Goal: Task Accomplishment & Management: Complete application form

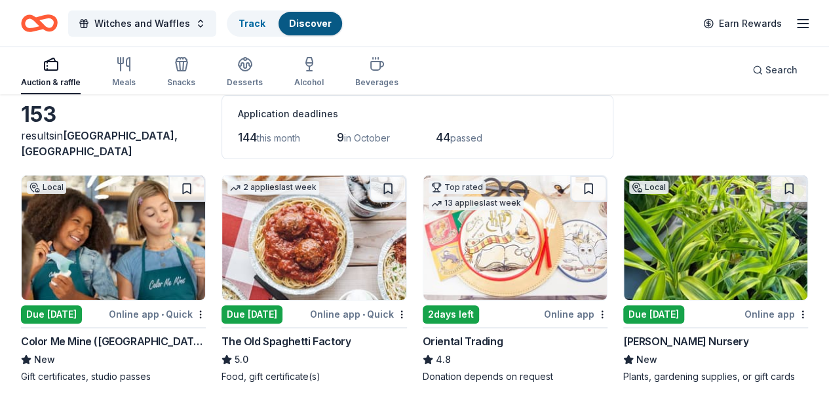
scroll to position [66, 0]
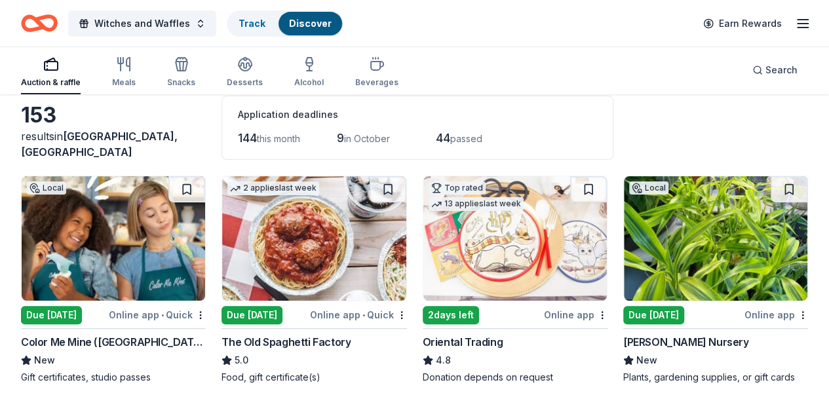
click at [423, 309] on div "2 days left" at bounding box center [451, 315] width 56 height 18
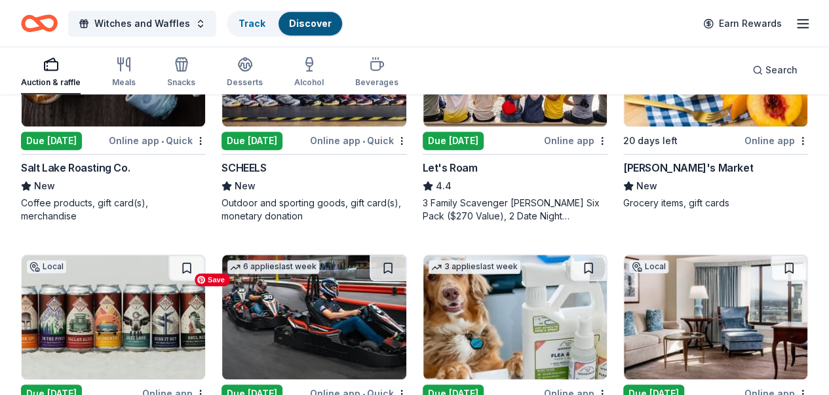
scroll to position [459, 0]
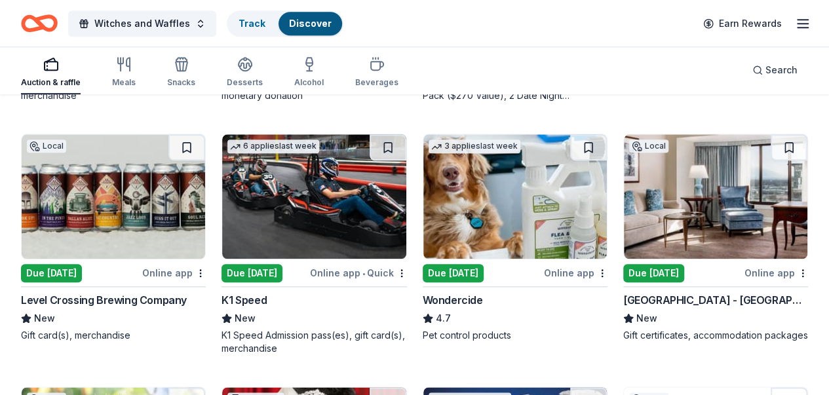
scroll to position [655, 0]
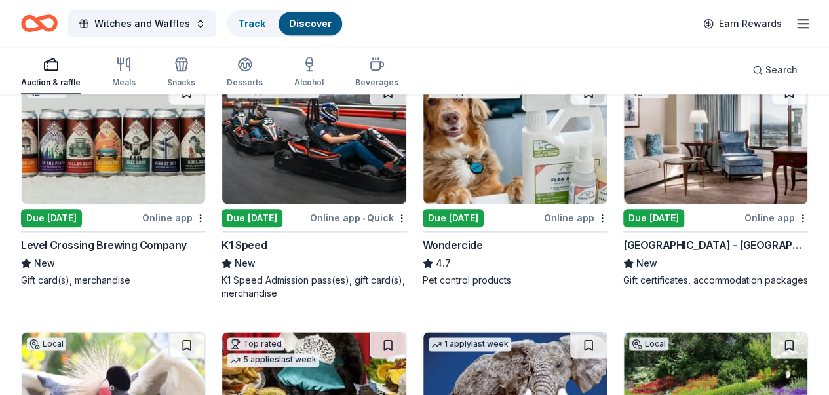
click at [623, 227] on div "Due [DATE]" at bounding box center [653, 218] width 61 height 18
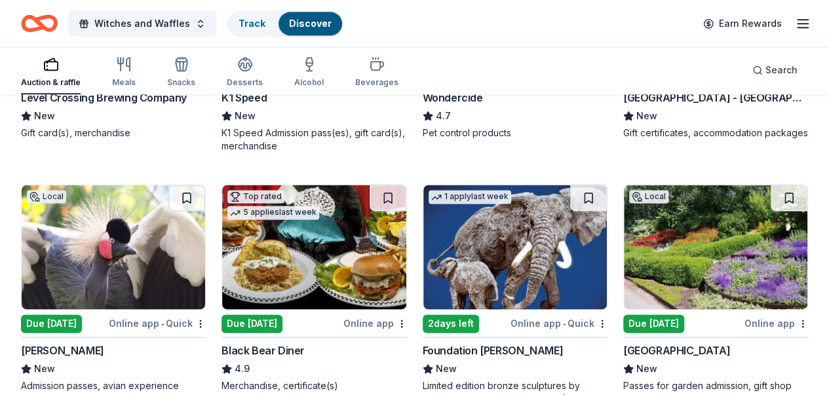
scroll to position [852, 0]
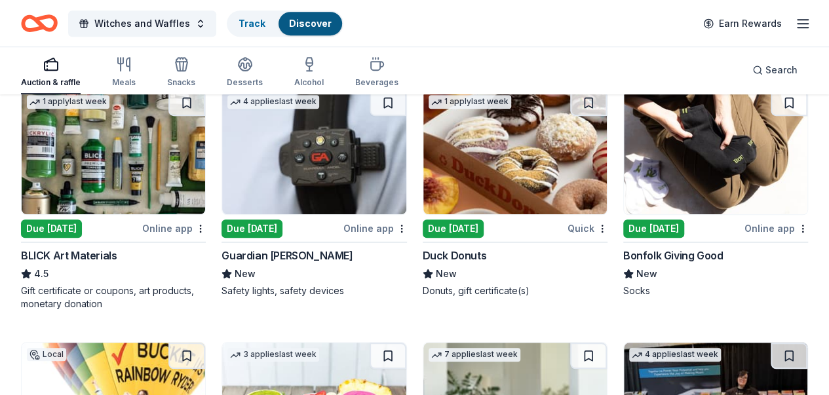
scroll to position [2873, 0]
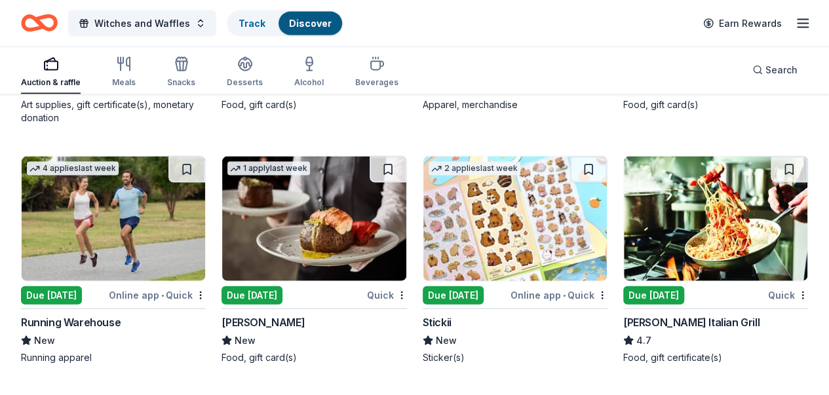
scroll to position [3725, 0]
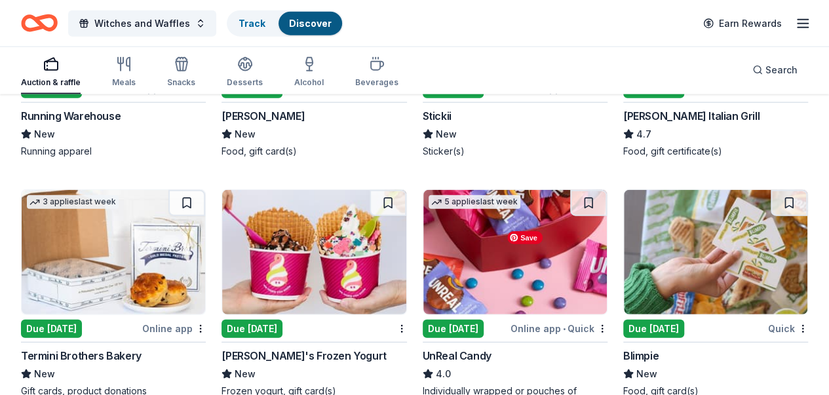
scroll to position [4118, 0]
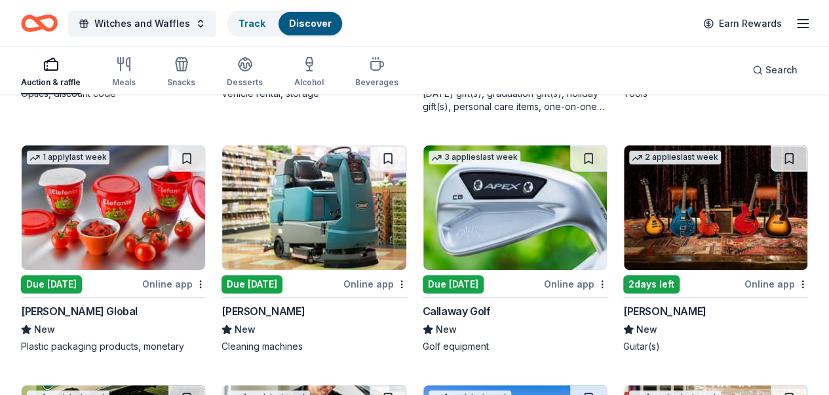
scroll to position [5117, 0]
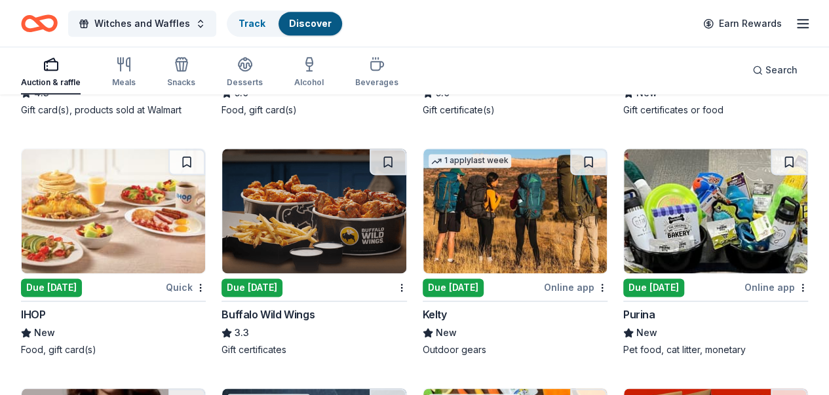
scroll to position [5884, 0]
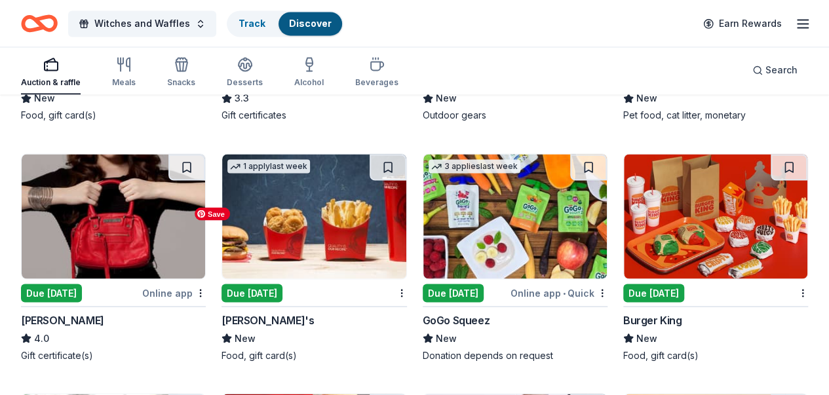
scroll to position [5950, 0]
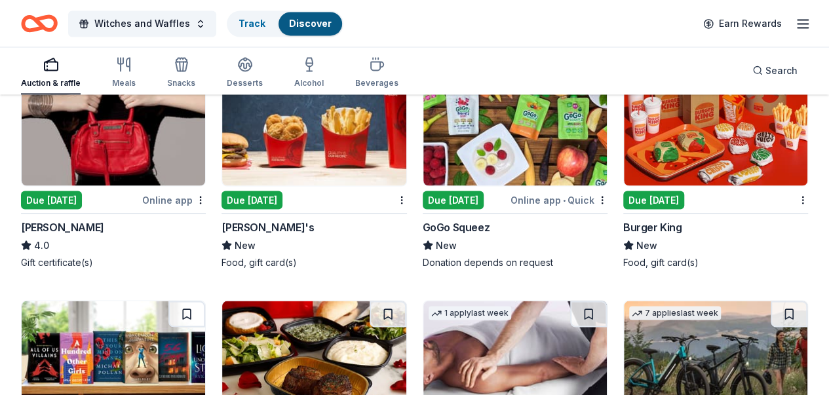
scroll to position [6146, 0]
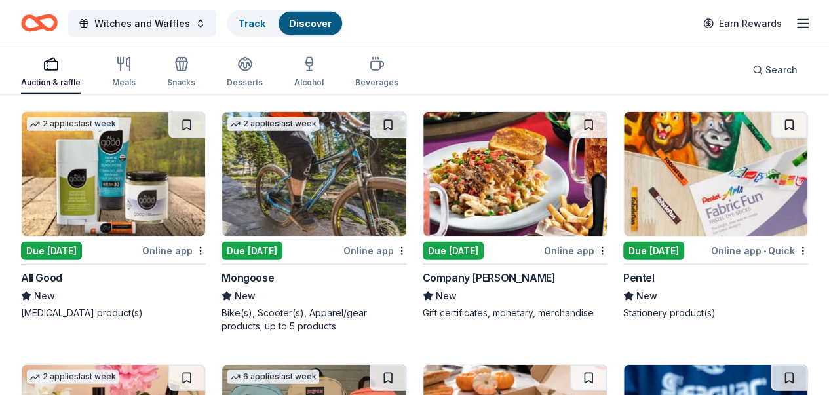
scroll to position [6605, 0]
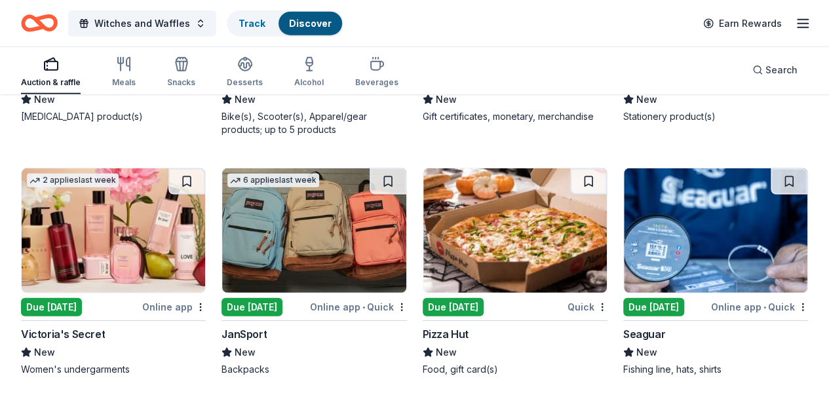
scroll to position [6867, 0]
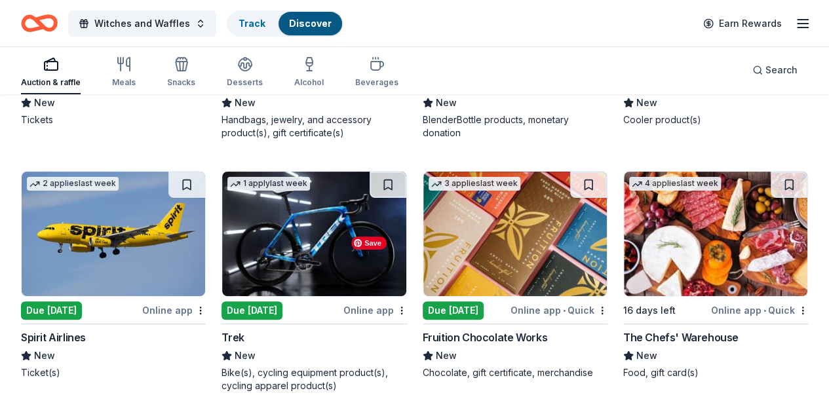
scroll to position [7464, 0]
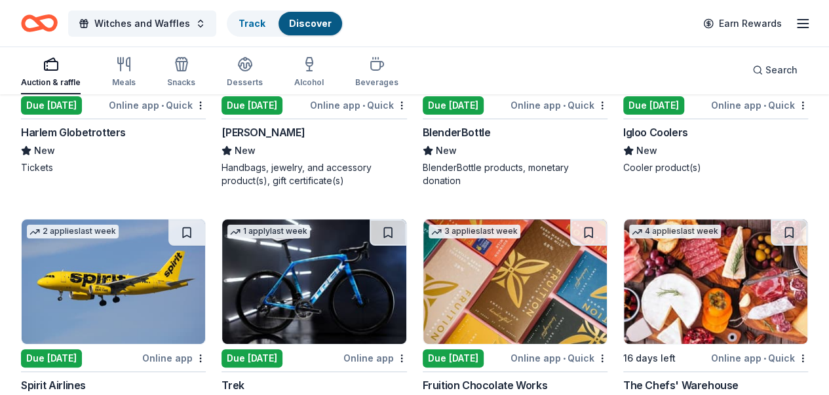
scroll to position [7464, 0]
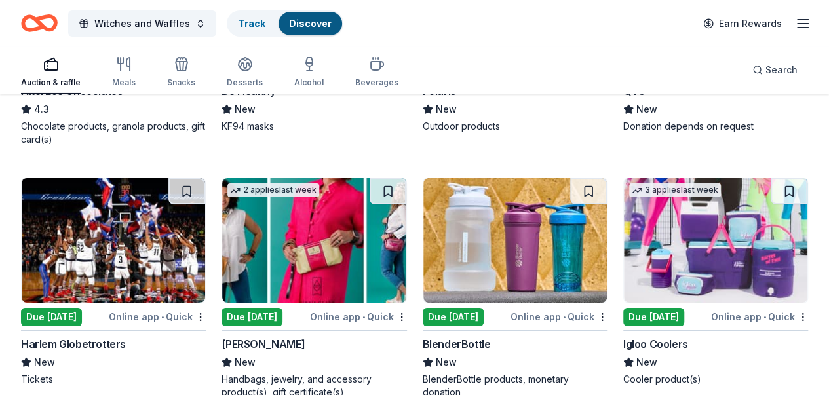
scroll to position [7136, 0]
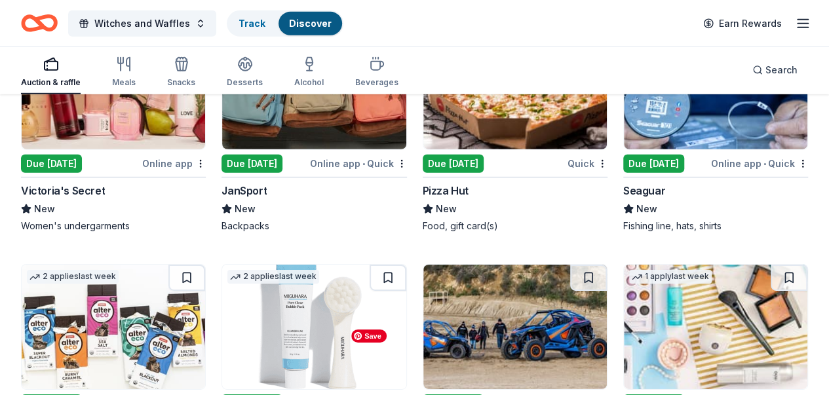
scroll to position [7005, 0]
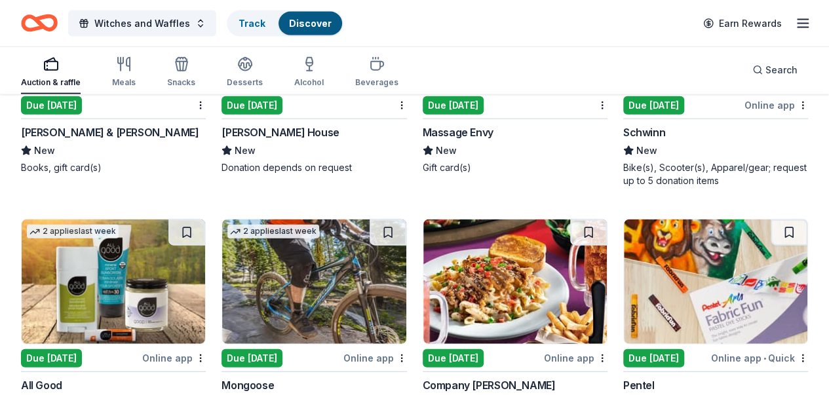
scroll to position [6416, 0]
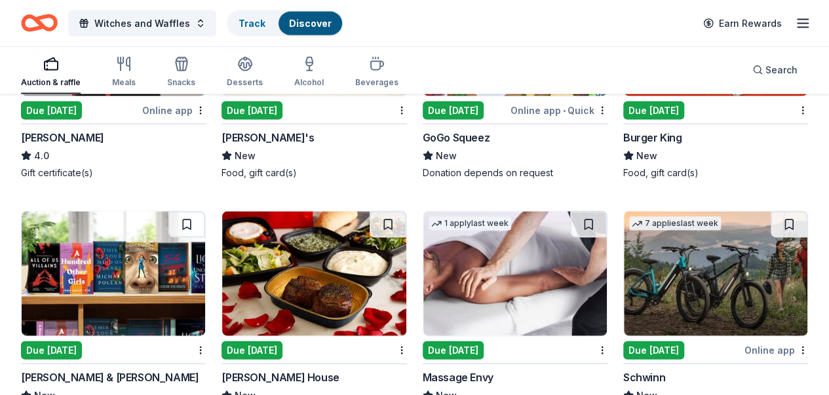
scroll to position [6219, 0]
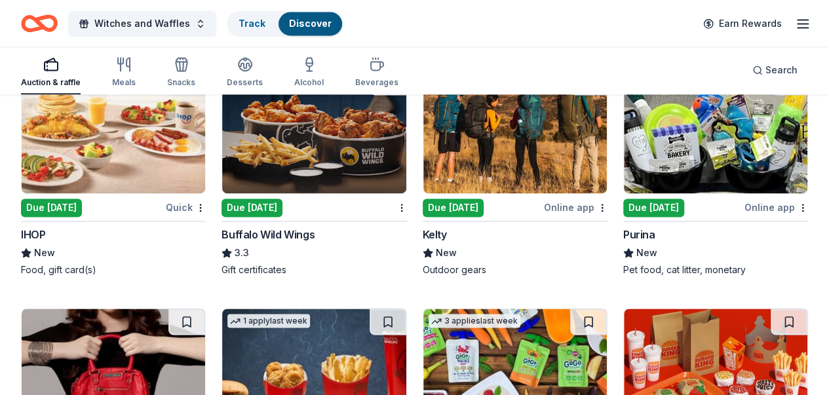
scroll to position [5891, 0]
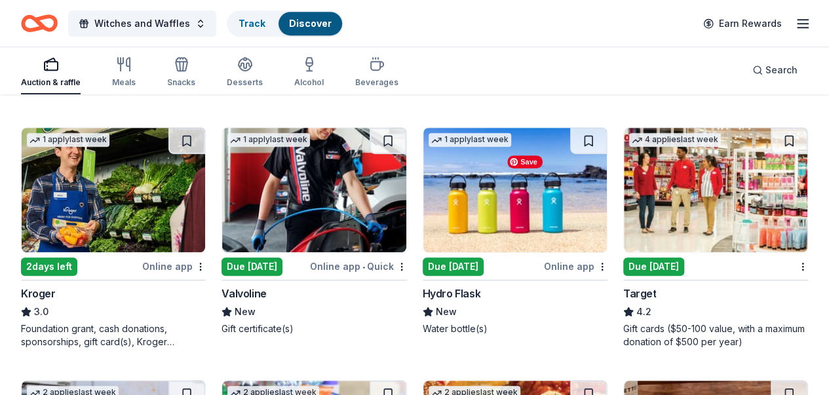
scroll to position [5367, 0]
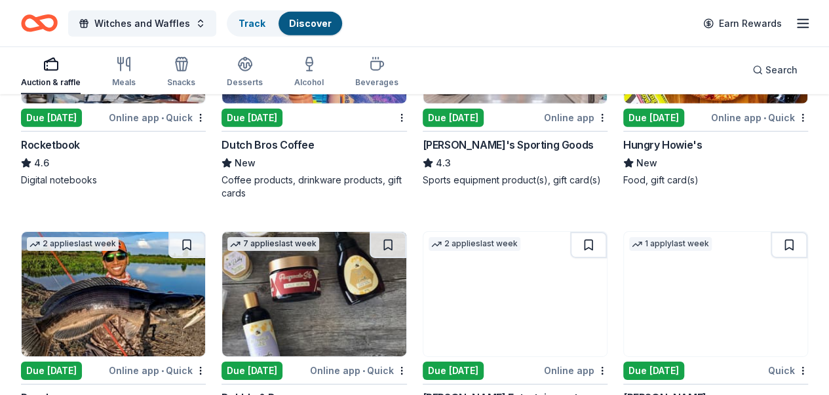
scroll to position [4450, 0]
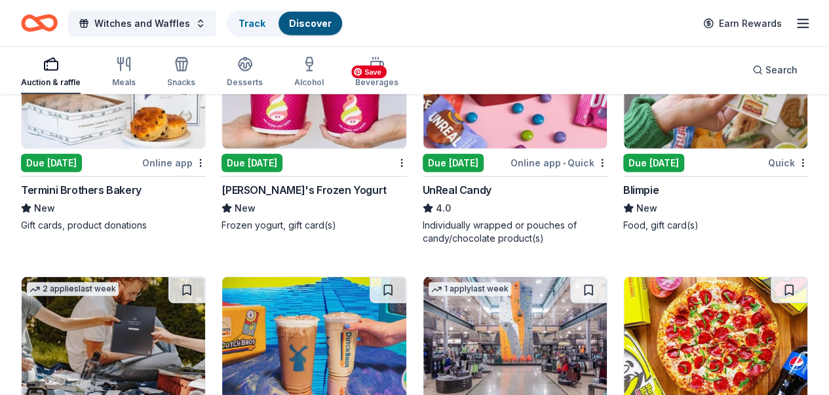
scroll to position [4188, 0]
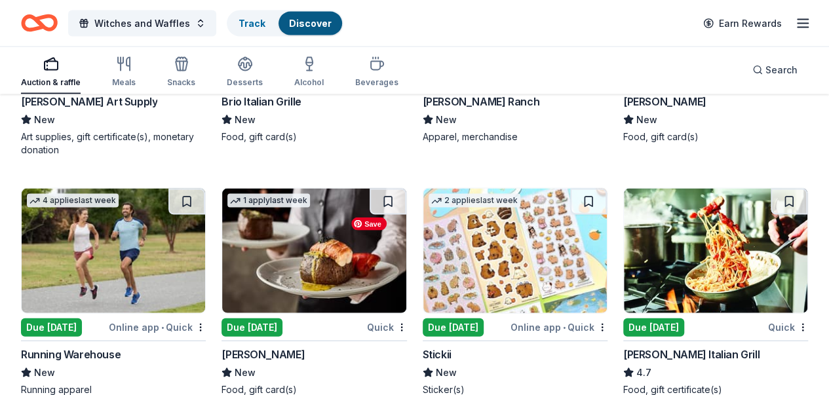
scroll to position [3926, 0]
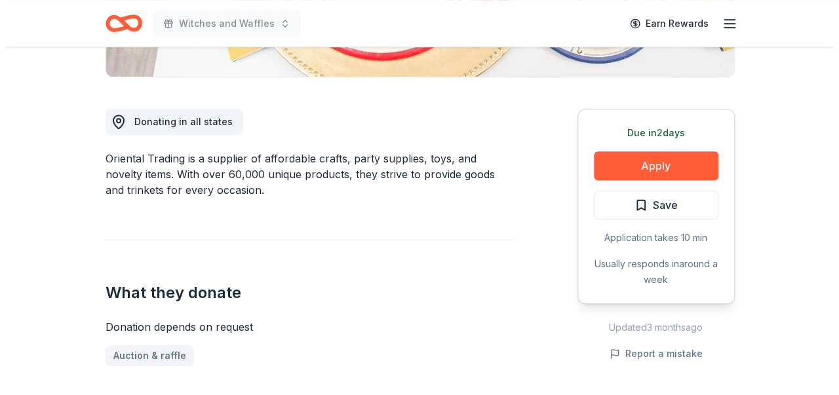
scroll to position [328, 0]
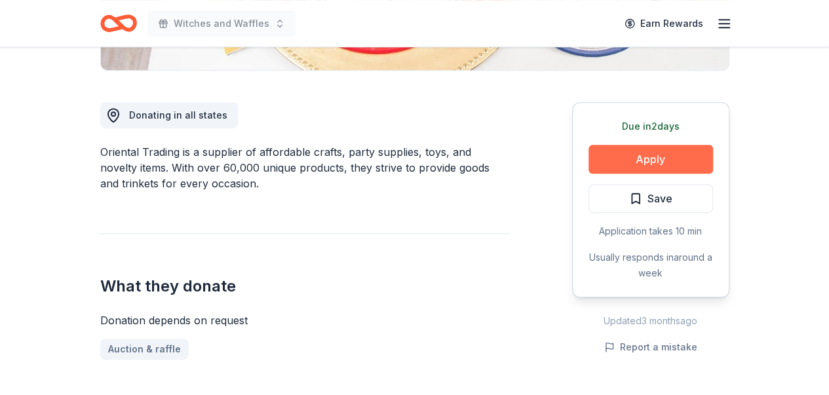
click at [625, 160] on button "Apply" at bounding box center [650, 159] width 124 height 29
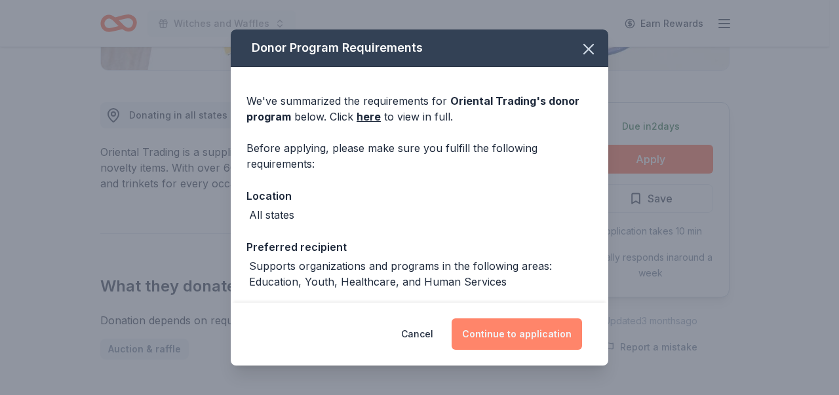
click at [518, 334] on button "Continue to application" at bounding box center [516, 333] width 130 height 31
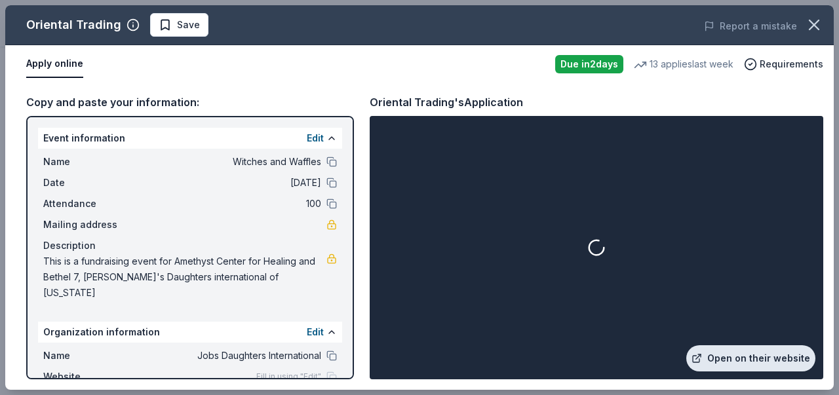
click at [730, 357] on link "Open on their website" at bounding box center [750, 358] width 129 height 26
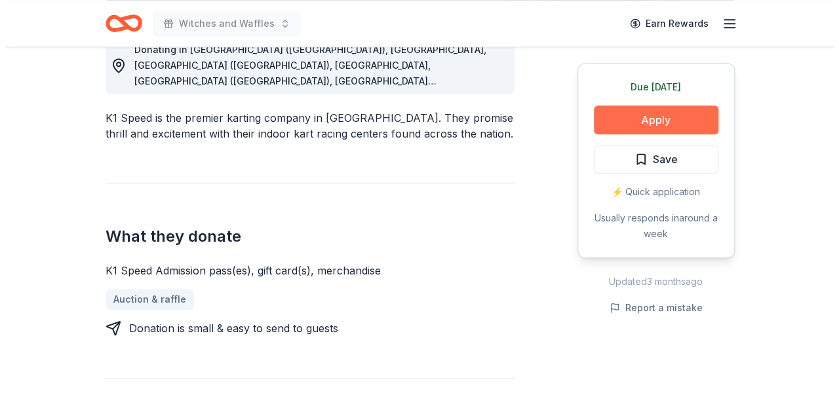
scroll to position [393, 0]
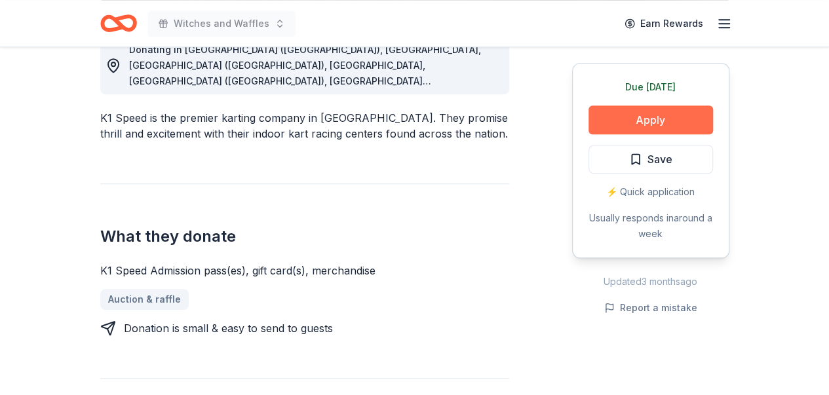
click at [687, 123] on button "Apply" at bounding box center [650, 119] width 124 height 29
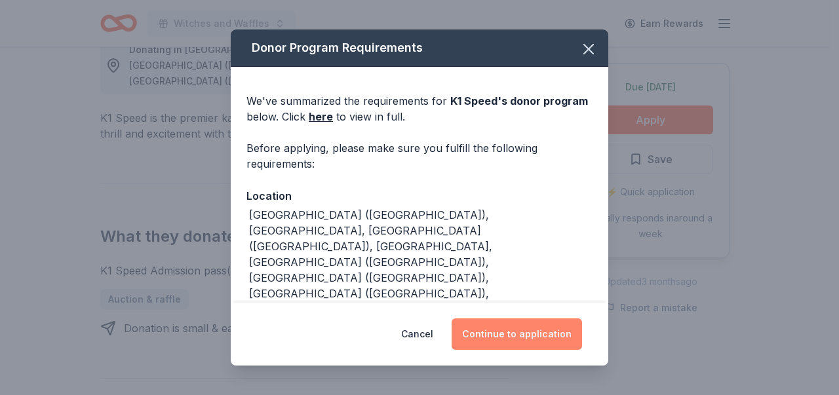
click at [541, 332] on button "Continue to application" at bounding box center [516, 333] width 130 height 31
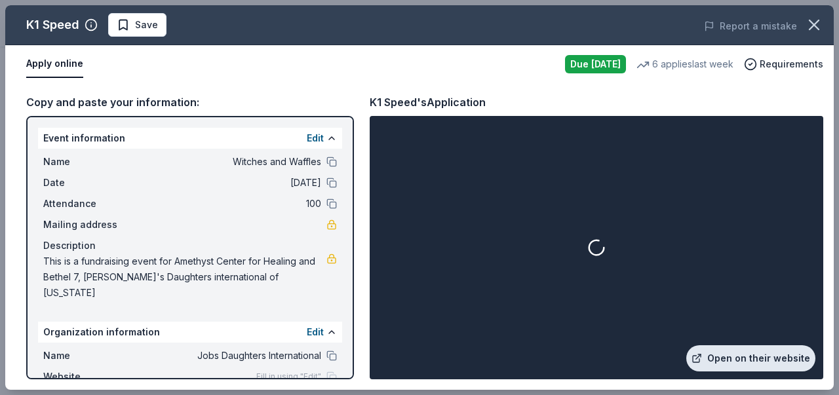
click at [737, 356] on link "Open on their website" at bounding box center [750, 358] width 129 height 26
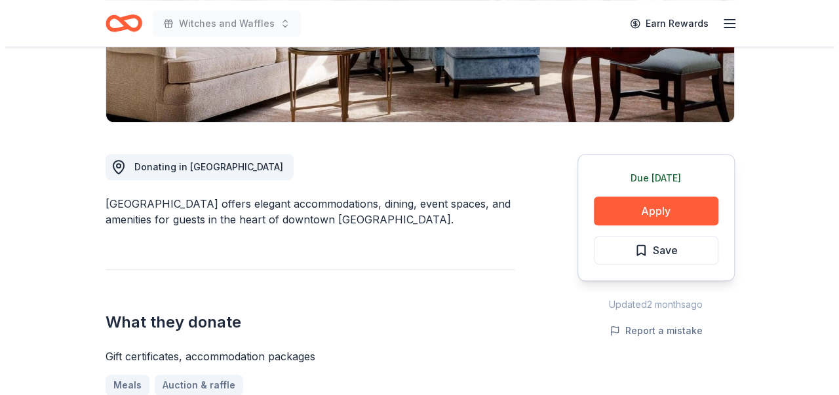
scroll to position [328, 0]
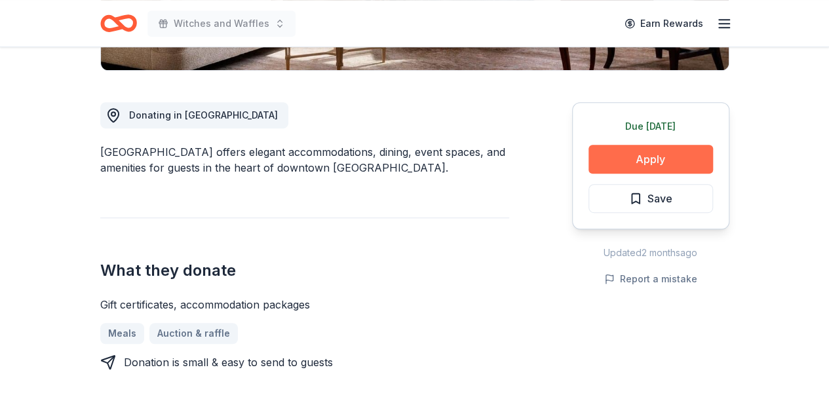
click at [671, 153] on button "Apply" at bounding box center [650, 159] width 124 height 29
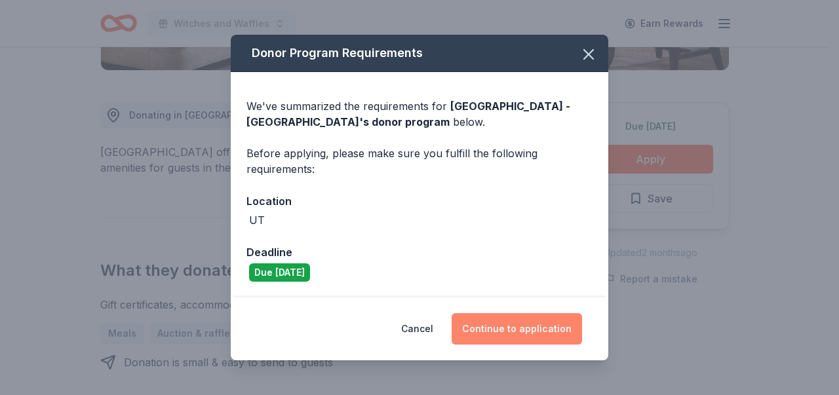
click at [541, 332] on button "Continue to application" at bounding box center [516, 328] width 130 height 31
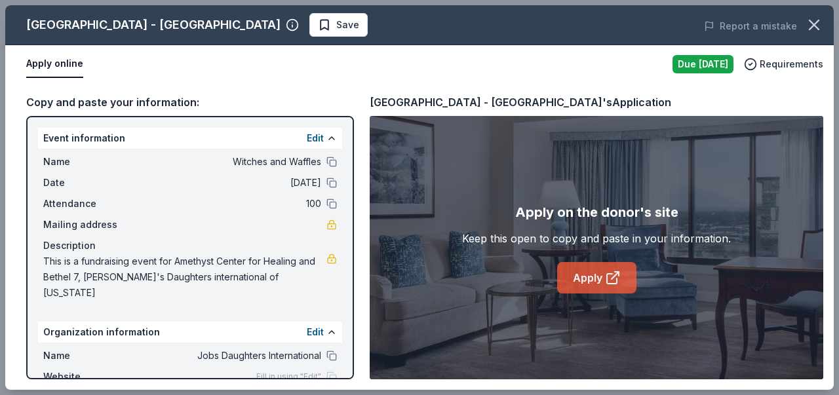
click at [612, 279] on icon at bounding box center [613, 278] width 16 height 16
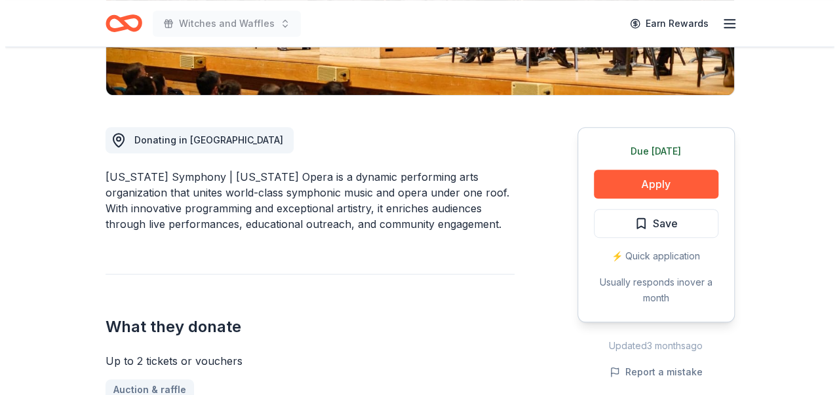
scroll to position [328, 0]
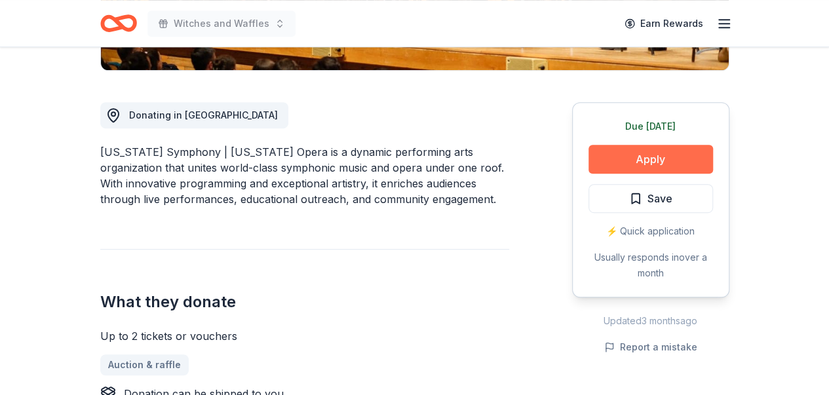
click at [662, 155] on button "Apply" at bounding box center [650, 159] width 124 height 29
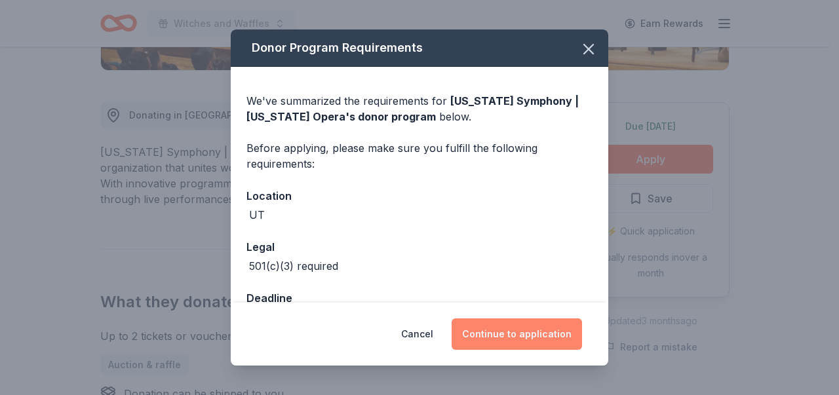
click at [520, 332] on button "Continue to application" at bounding box center [516, 333] width 130 height 31
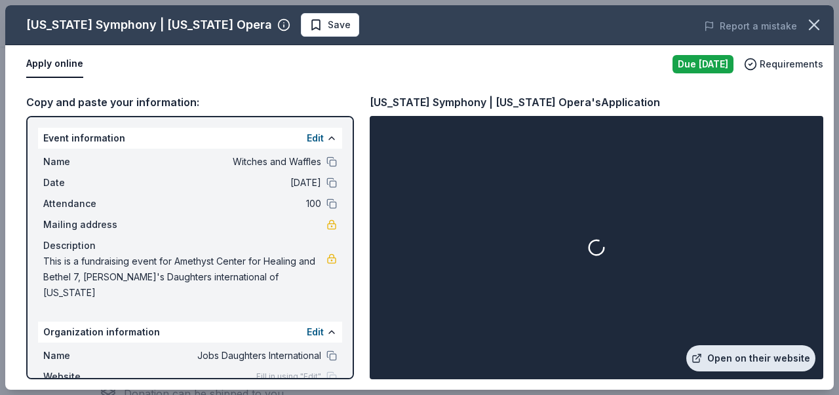
click at [756, 354] on link "Open on their website" at bounding box center [750, 358] width 129 height 26
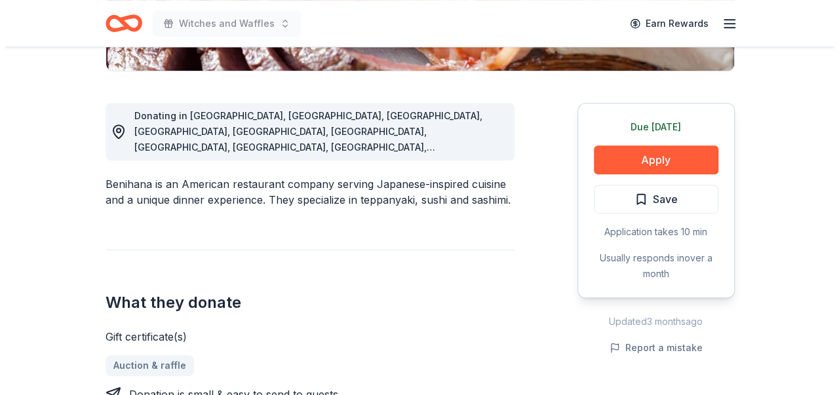
scroll to position [328, 0]
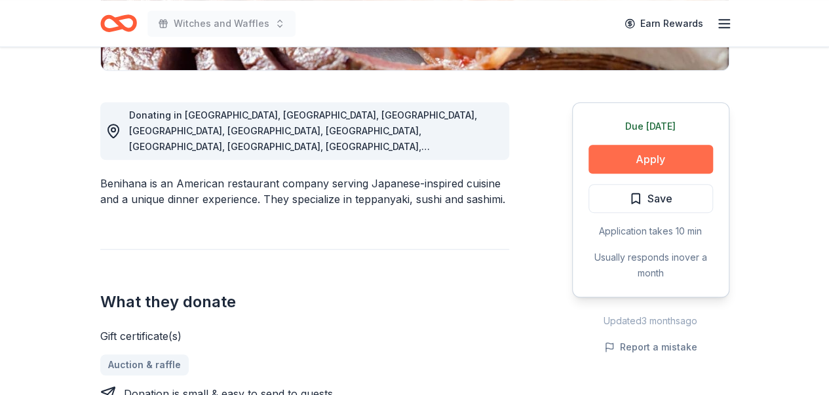
click at [657, 157] on button "Apply" at bounding box center [650, 159] width 124 height 29
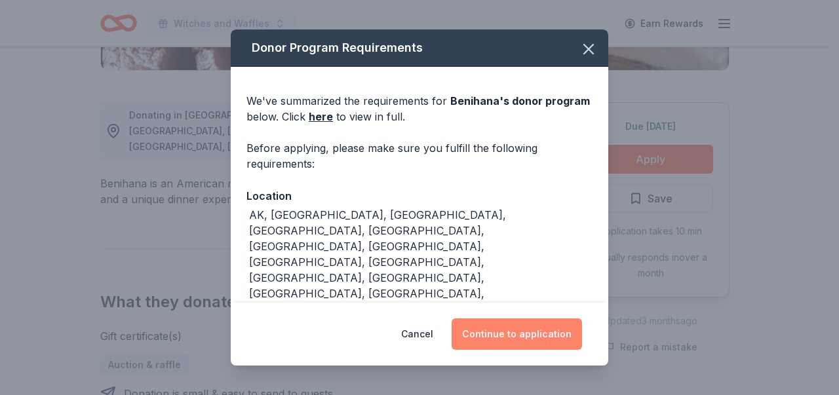
click at [512, 328] on button "Continue to application" at bounding box center [516, 333] width 130 height 31
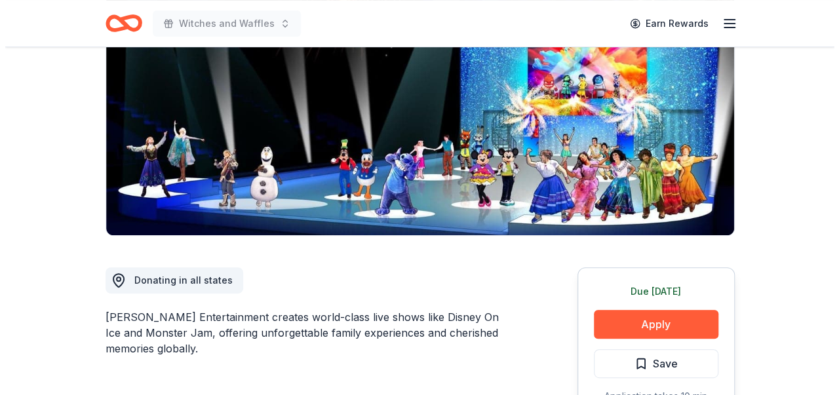
scroll to position [197, 0]
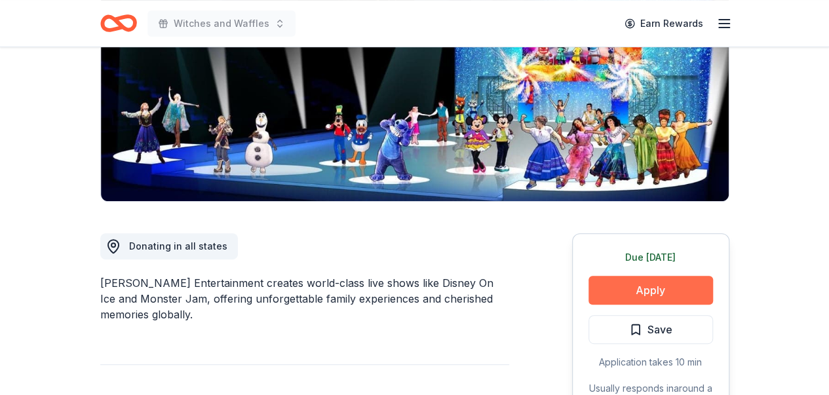
click at [660, 288] on button "Apply" at bounding box center [650, 290] width 124 height 29
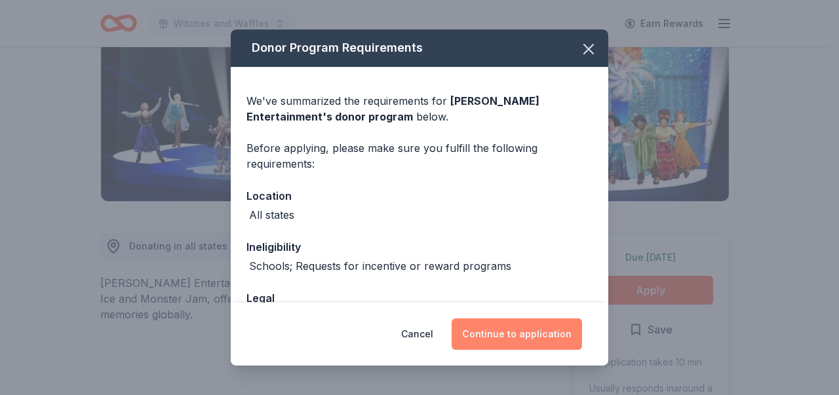
click at [545, 334] on button "Continue to application" at bounding box center [516, 333] width 130 height 31
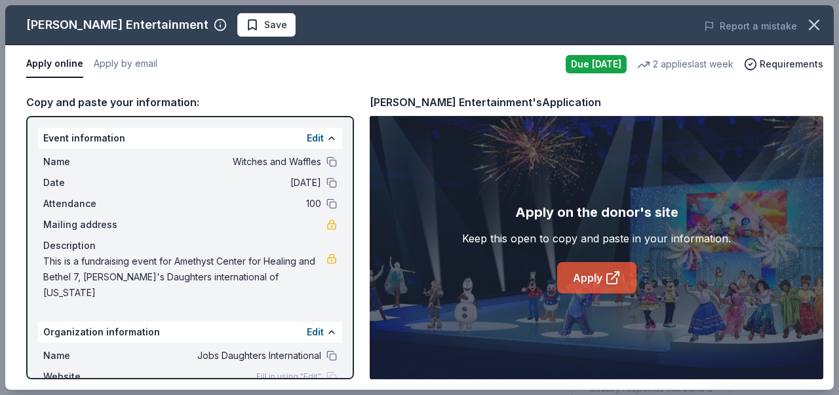
click at [575, 271] on link "Apply" at bounding box center [596, 277] width 79 height 31
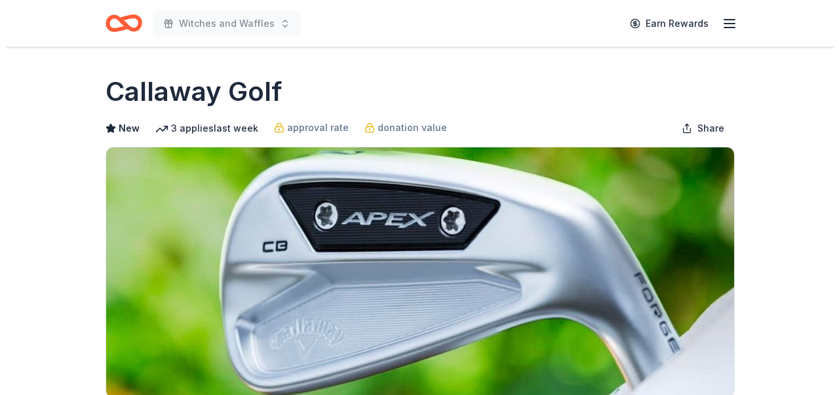
scroll to position [262, 0]
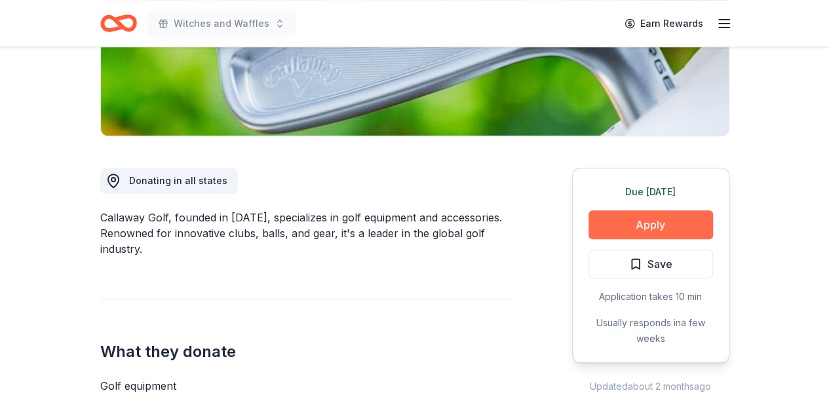
click at [683, 230] on button "Apply" at bounding box center [650, 224] width 124 height 29
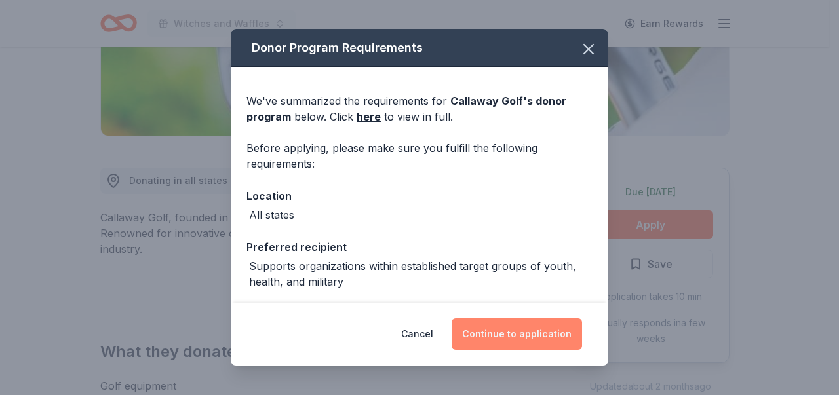
click at [546, 333] on button "Continue to application" at bounding box center [516, 333] width 130 height 31
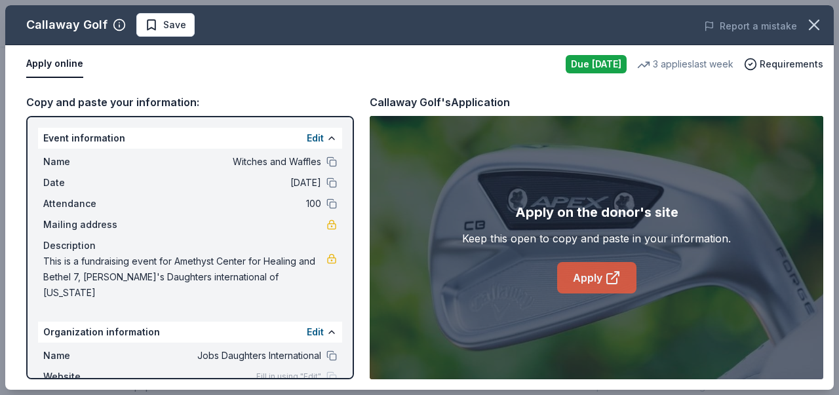
click at [598, 281] on link "Apply" at bounding box center [596, 277] width 79 height 31
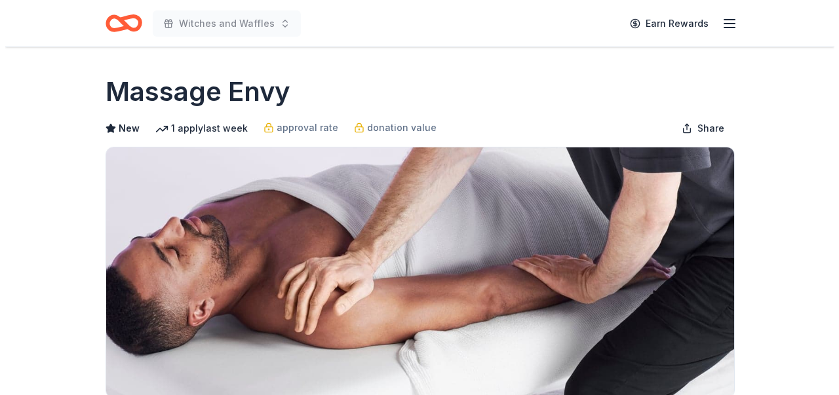
scroll to position [262, 0]
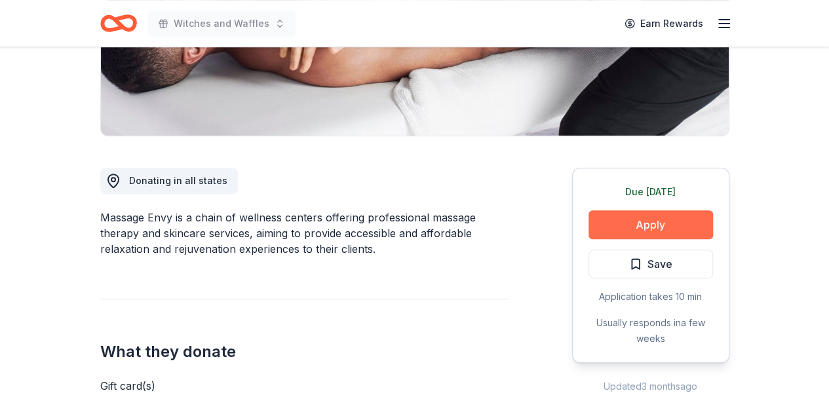
click at [647, 223] on button "Apply" at bounding box center [650, 224] width 124 height 29
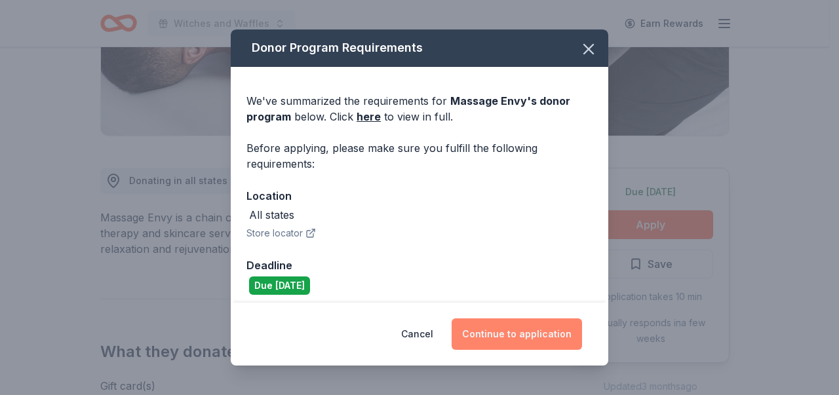
click at [529, 333] on button "Continue to application" at bounding box center [516, 333] width 130 height 31
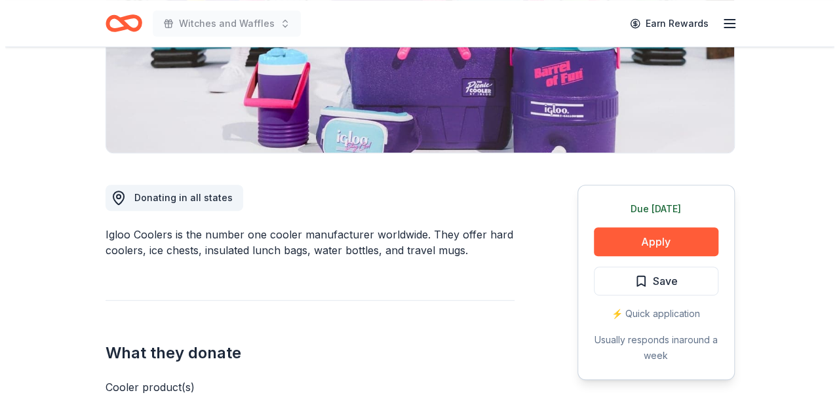
scroll to position [262, 0]
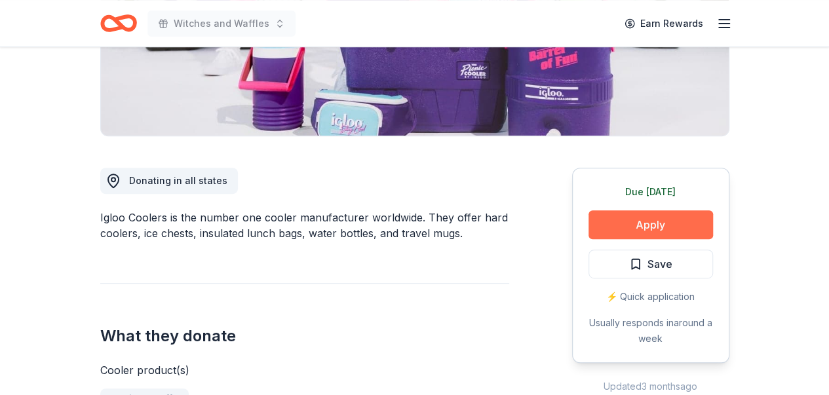
click at [676, 220] on button "Apply" at bounding box center [650, 224] width 124 height 29
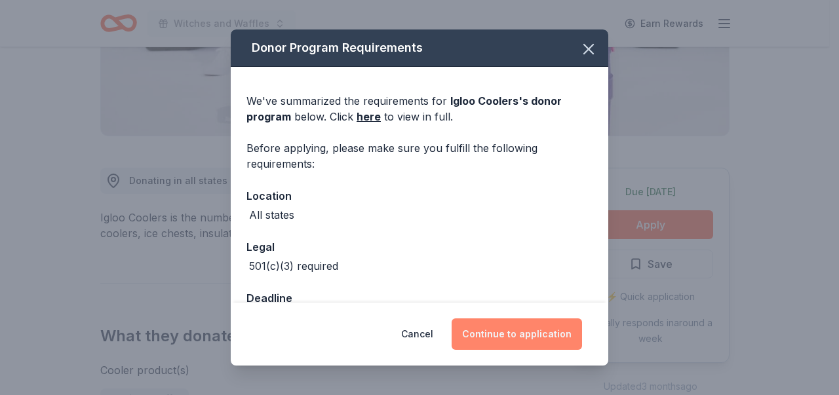
click at [549, 335] on button "Continue to application" at bounding box center [516, 333] width 130 height 31
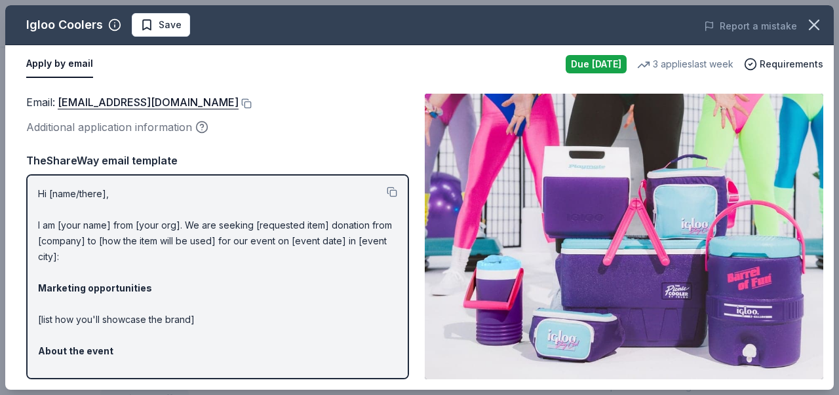
click at [60, 64] on button "Apply by email" at bounding box center [59, 64] width 67 height 28
click at [145, 102] on link "[EMAIL_ADDRESS][DOMAIN_NAME]" at bounding box center [148, 102] width 181 height 17
click at [239, 102] on button at bounding box center [245, 103] width 13 height 10
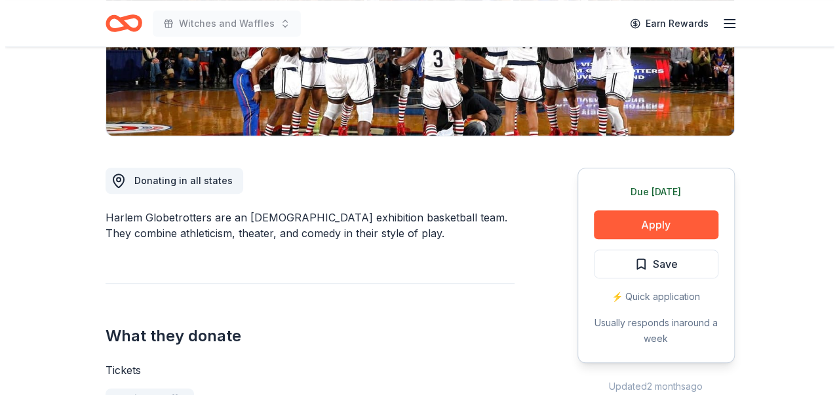
scroll to position [393, 0]
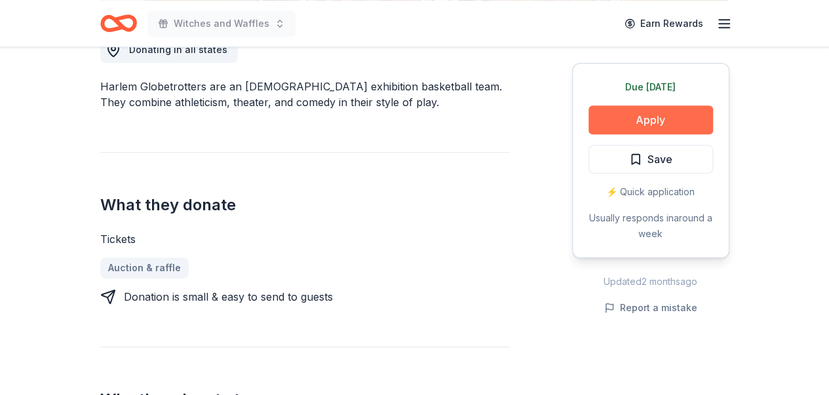
click at [667, 121] on button "Apply" at bounding box center [650, 119] width 124 height 29
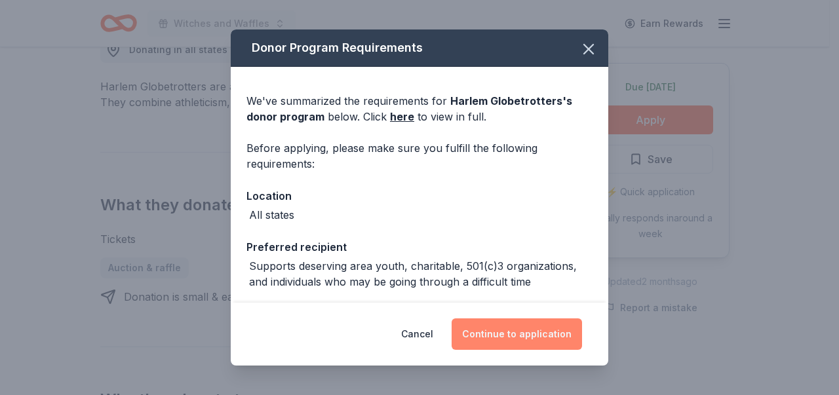
click at [514, 334] on button "Continue to application" at bounding box center [516, 333] width 130 height 31
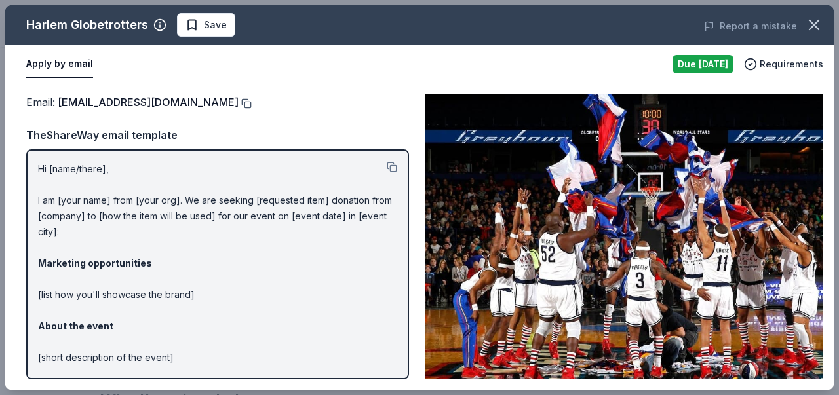
click at [239, 105] on button at bounding box center [245, 103] width 13 height 10
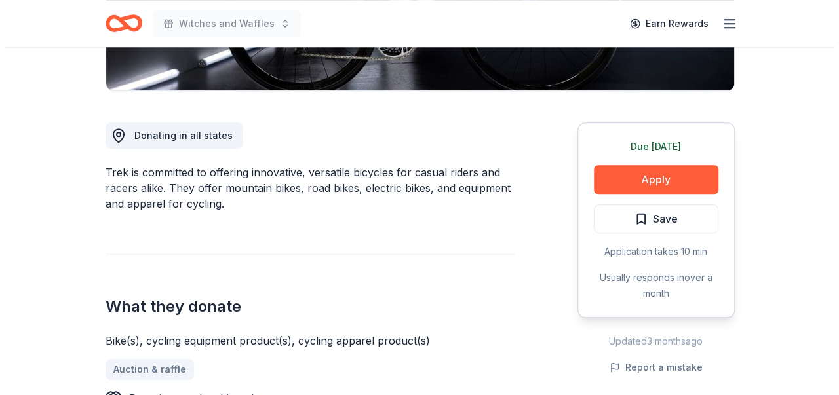
scroll to position [328, 0]
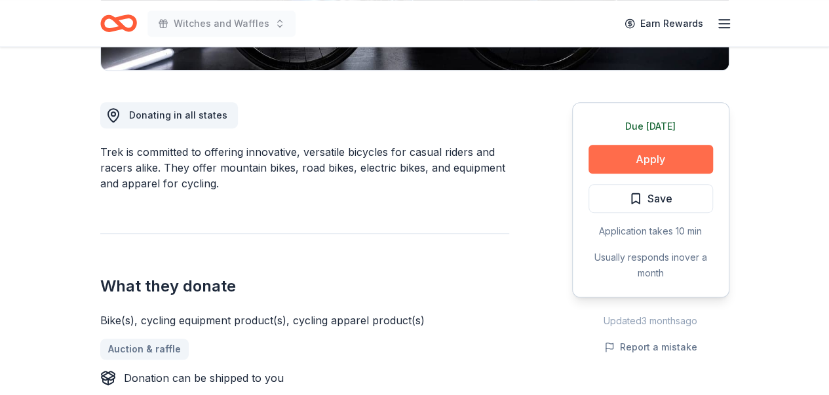
click at [650, 161] on button "Apply" at bounding box center [650, 159] width 124 height 29
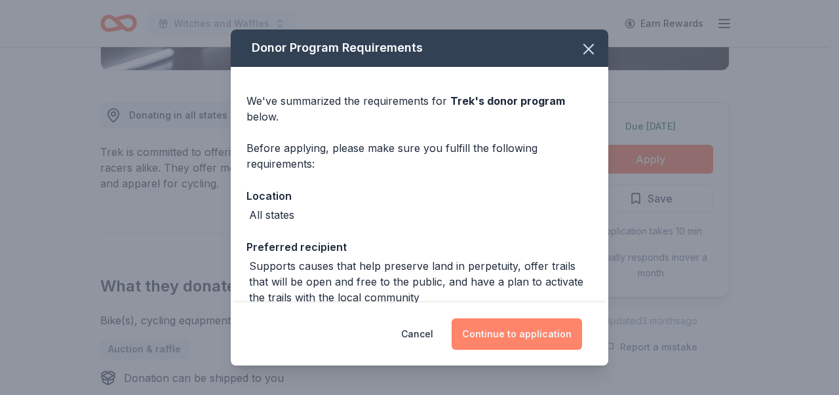
click at [553, 340] on button "Continue to application" at bounding box center [516, 333] width 130 height 31
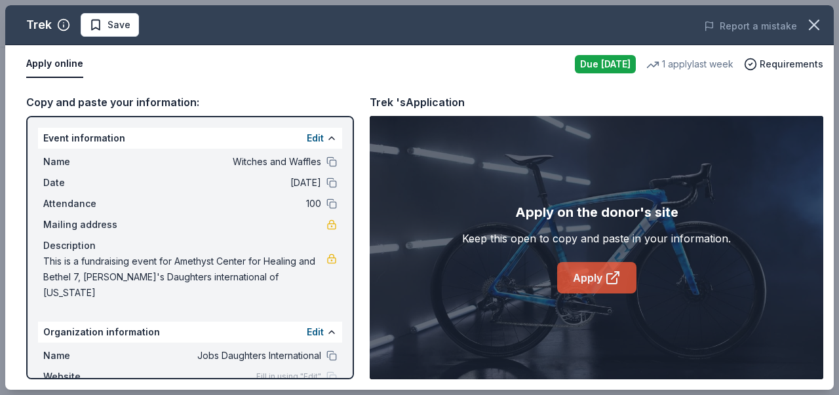
click at [613, 275] on icon at bounding box center [613, 278] width 16 height 16
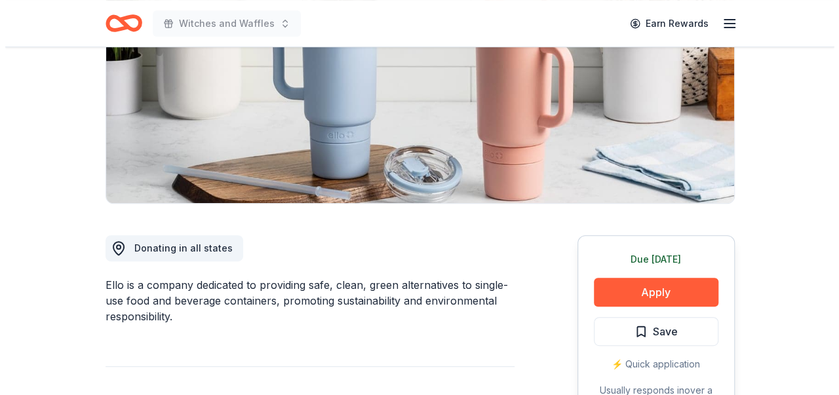
scroll to position [197, 0]
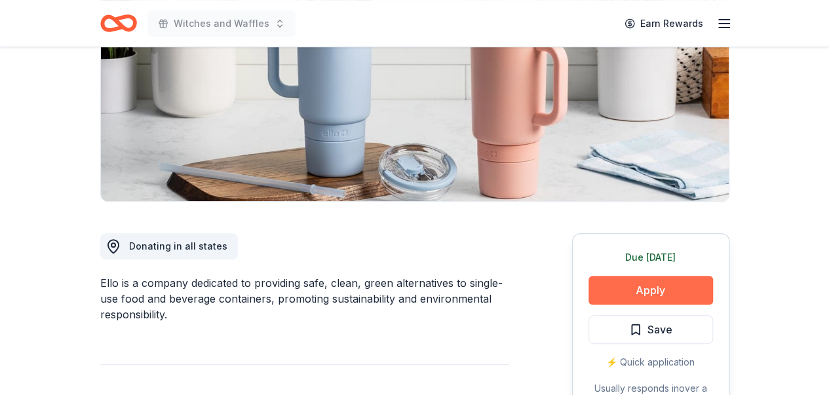
click at [660, 291] on button "Apply" at bounding box center [650, 290] width 124 height 29
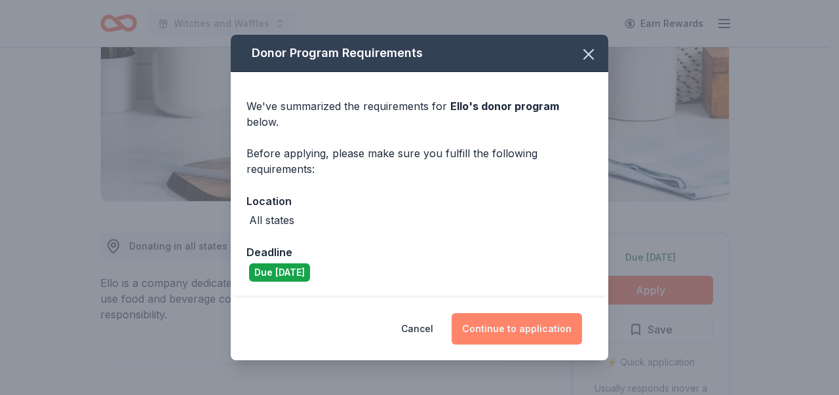
click at [533, 315] on button "Continue to application" at bounding box center [516, 328] width 130 height 31
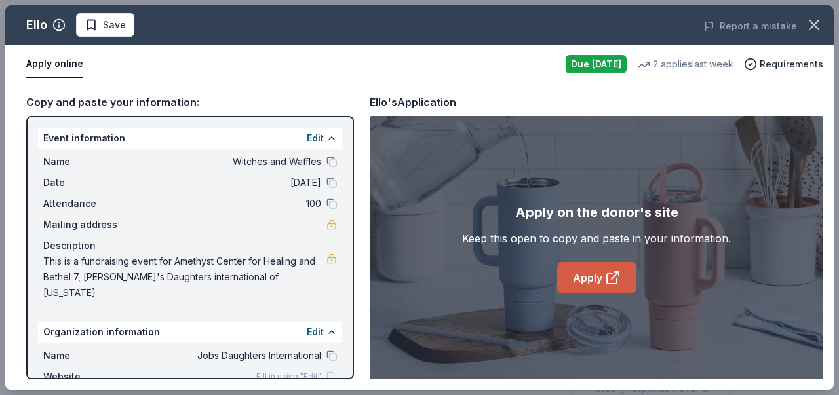
click at [595, 274] on link "Apply" at bounding box center [596, 277] width 79 height 31
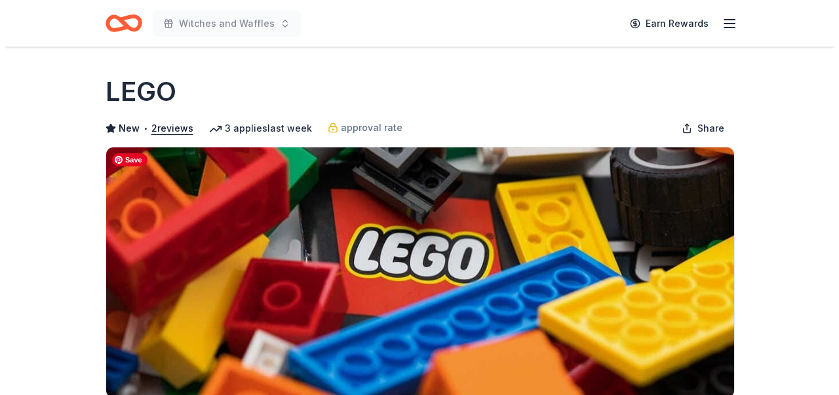
scroll to position [197, 0]
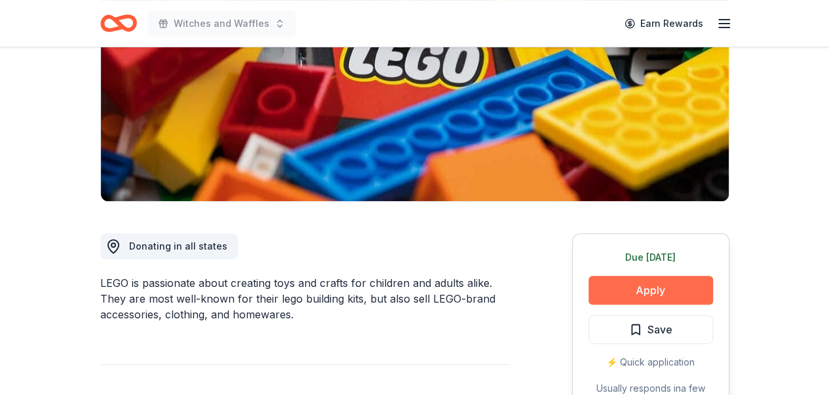
click at [687, 292] on button "Apply" at bounding box center [650, 290] width 124 height 29
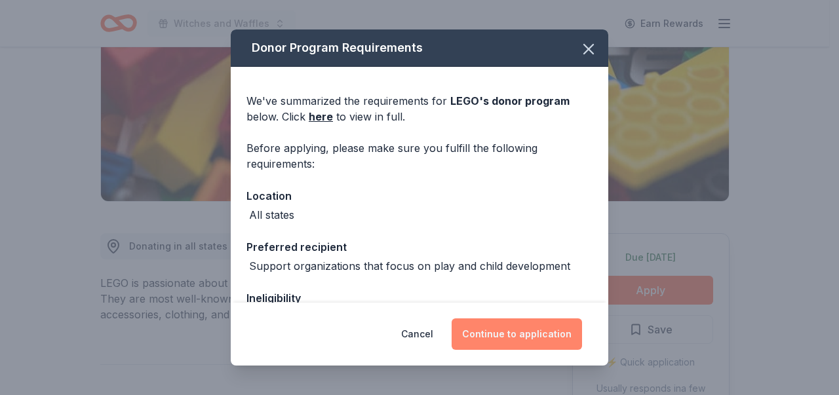
click at [522, 330] on button "Continue to application" at bounding box center [516, 333] width 130 height 31
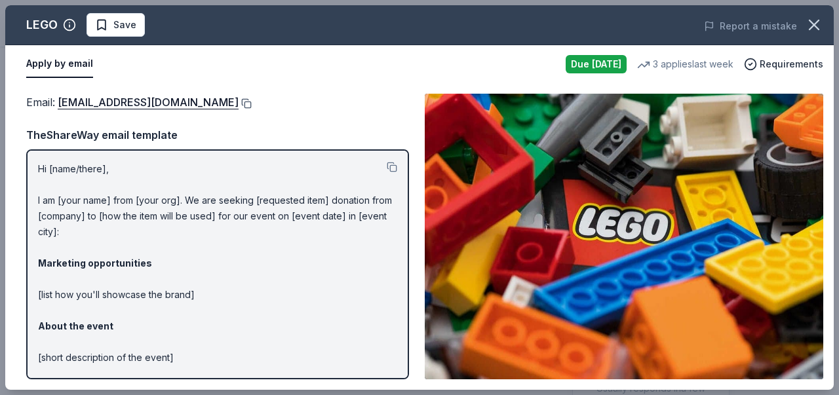
click at [239, 102] on button at bounding box center [245, 103] width 13 height 10
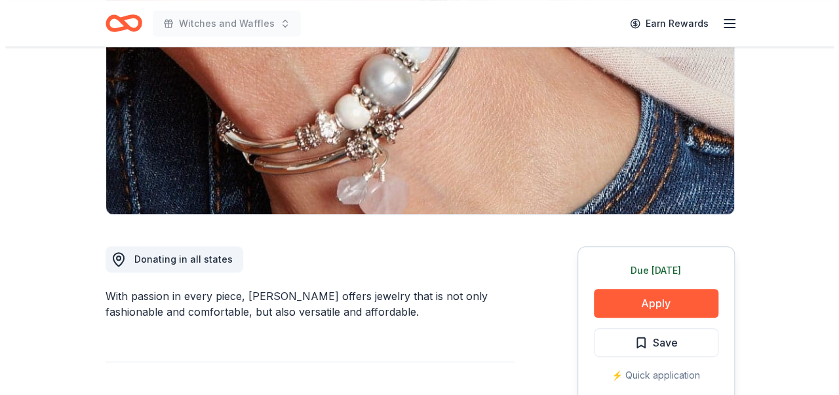
scroll to position [197, 0]
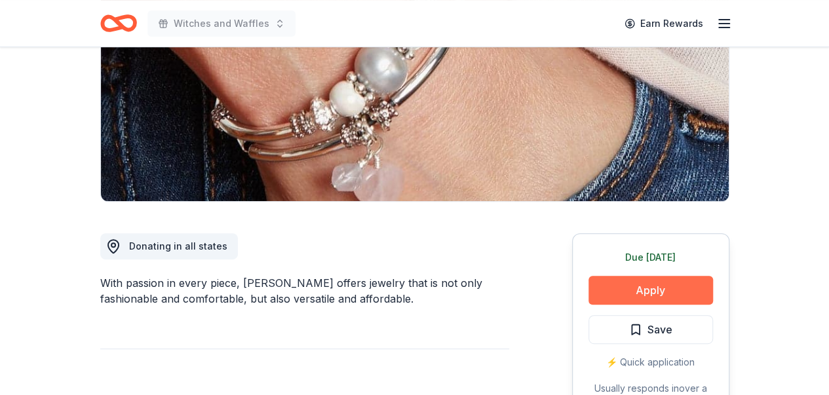
click at [658, 286] on button "Apply" at bounding box center [650, 290] width 124 height 29
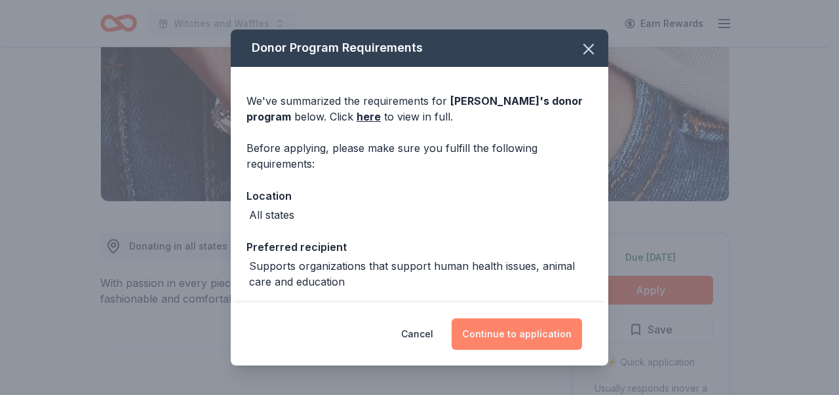
click at [534, 336] on button "Continue to application" at bounding box center [516, 333] width 130 height 31
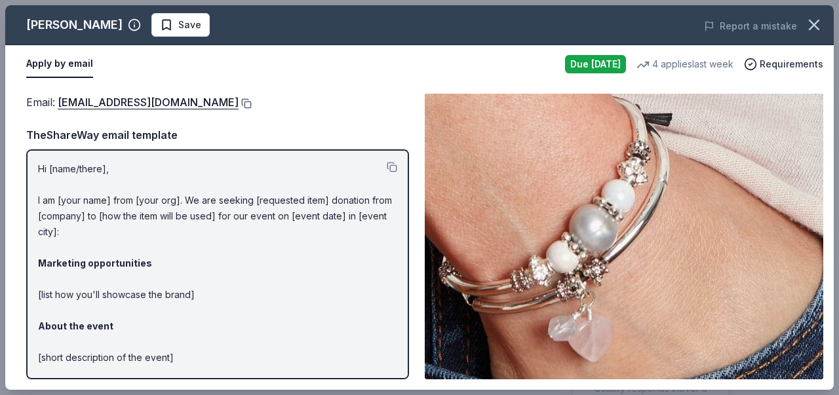
click at [239, 102] on button at bounding box center [245, 103] width 13 height 10
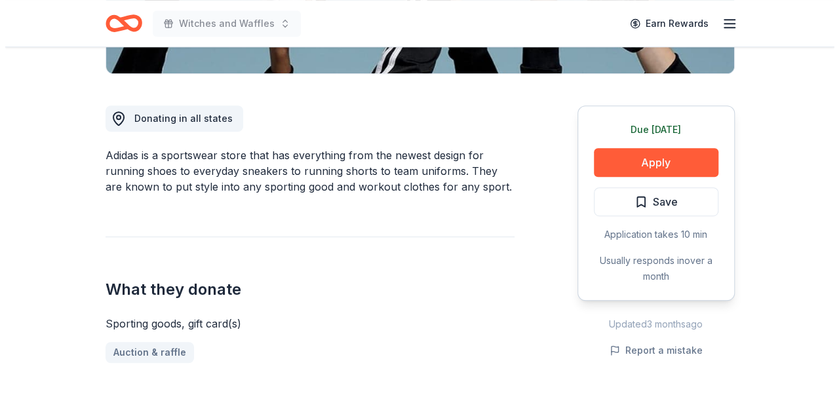
scroll to position [328, 0]
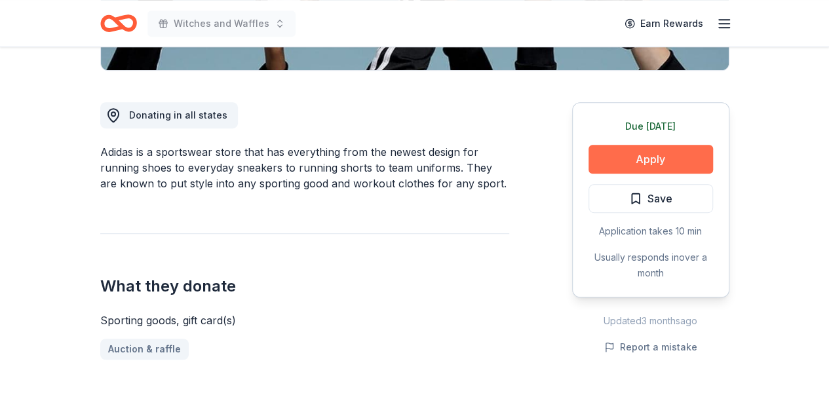
click at [653, 159] on button "Apply" at bounding box center [650, 159] width 124 height 29
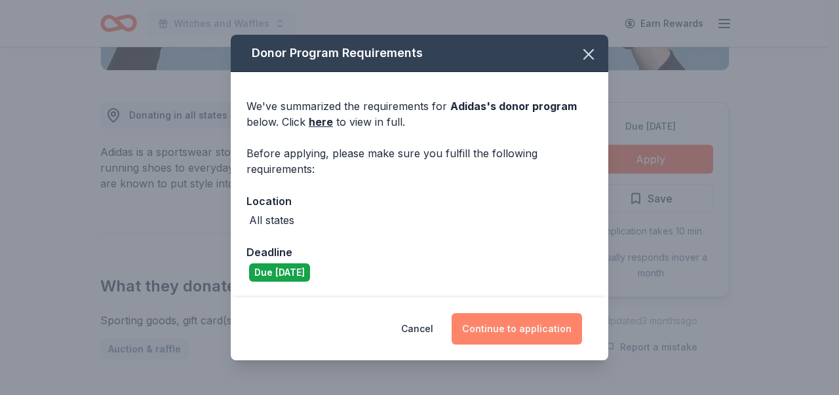
click at [548, 324] on button "Continue to application" at bounding box center [516, 328] width 130 height 31
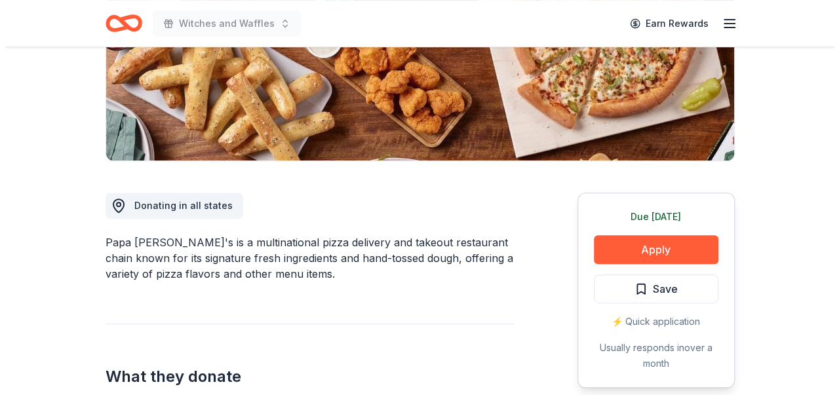
scroll to position [262, 0]
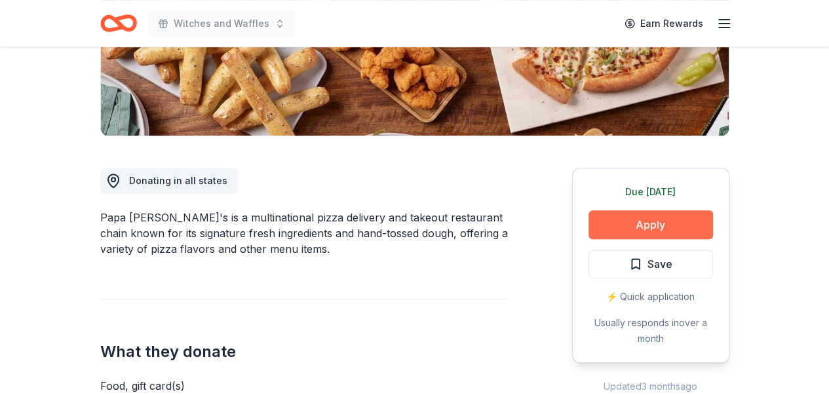
click at [622, 226] on button "Apply" at bounding box center [650, 224] width 124 height 29
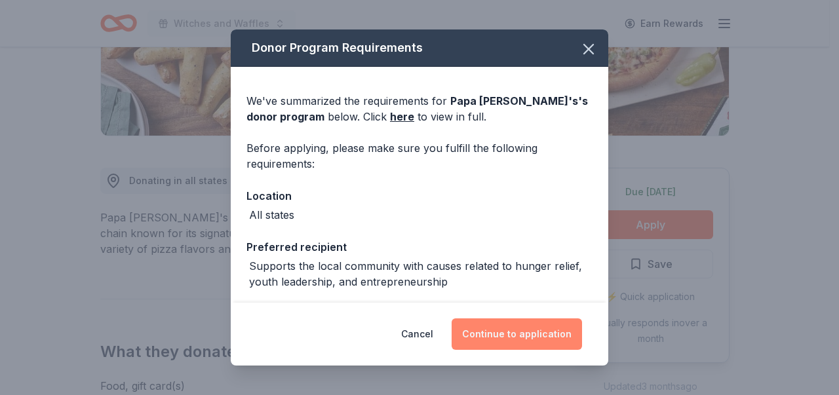
click at [507, 341] on button "Continue to application" at bounding box center [516, 333] width 130 height 31
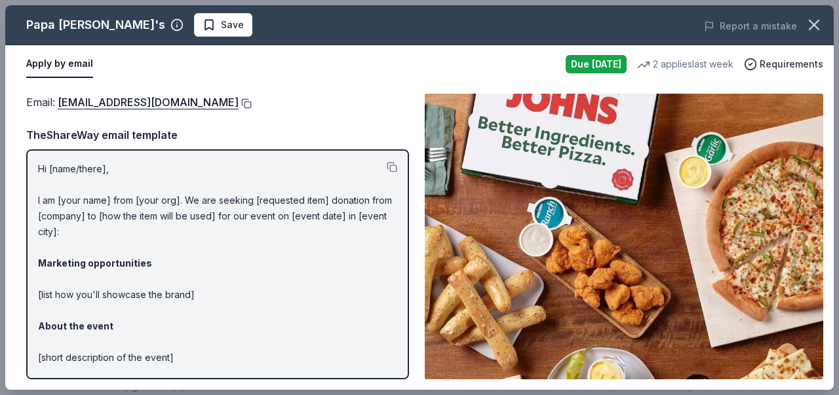
click at [239, 104] on button at bounding box center [245, 103] width 13 height 10
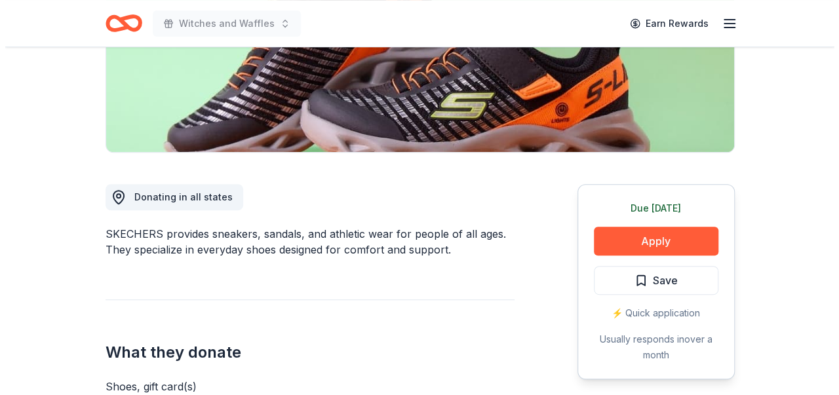
scroll to position [262, 0]
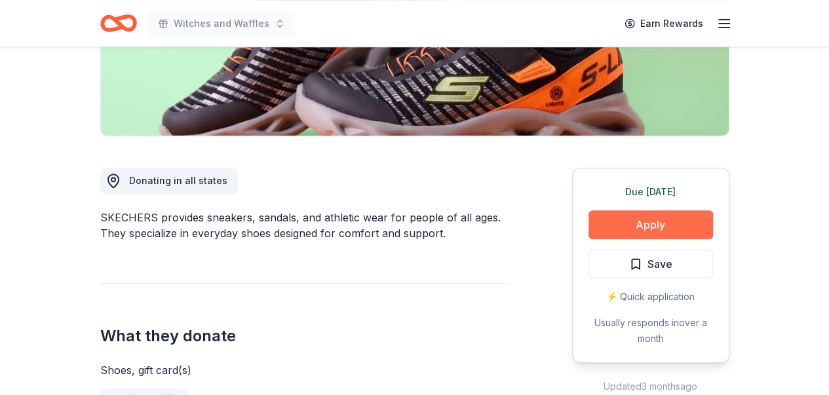
click at [680, 216] on button "Apply" at bounding box center [650, 224] width 124 height 29
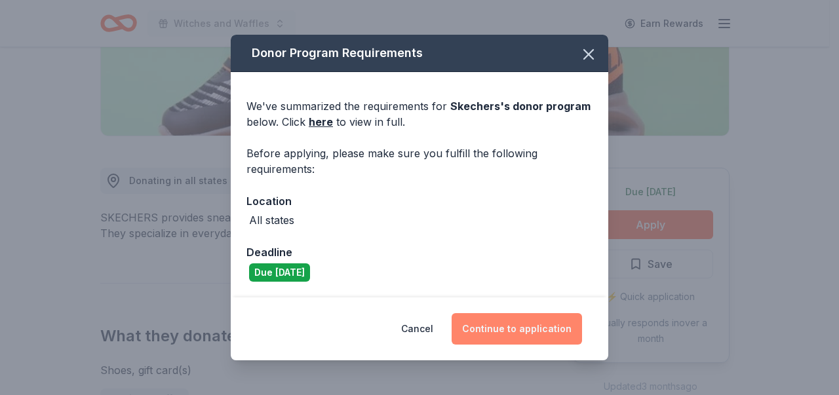
click at [539, 328] on button "Continue to application" at bounding box center [516, 328] width 130 height 31
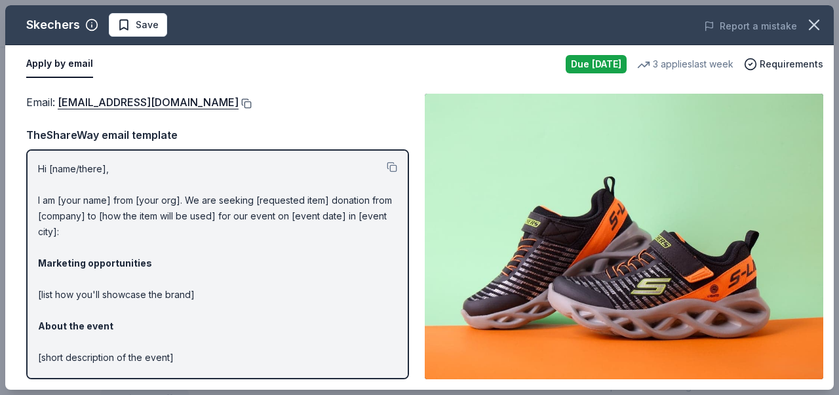
click at [239, 103] on button at bounding box center [245, 103] width 13 height 10
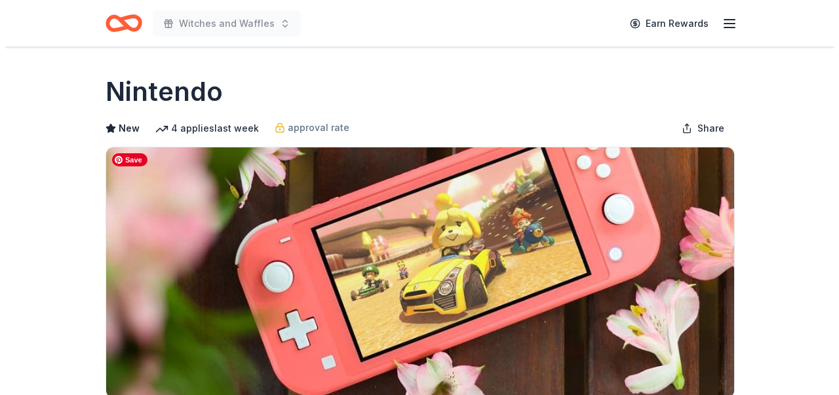
scroll to position [262, 0]
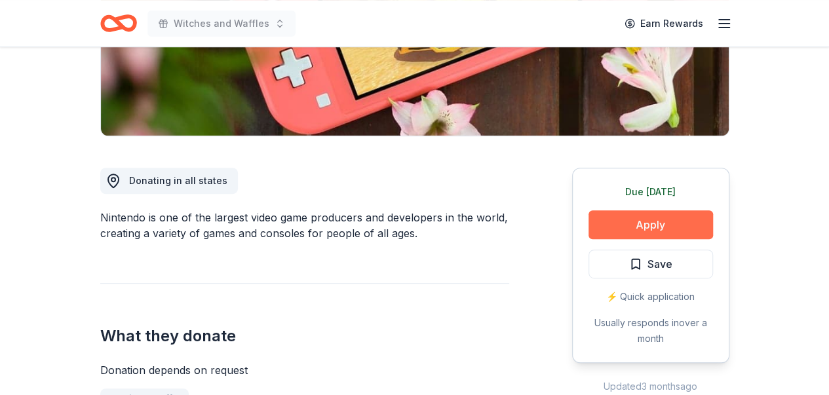
click at [642, 224] on button "Apply" at bounding box center [650, 224] width 124 height 29
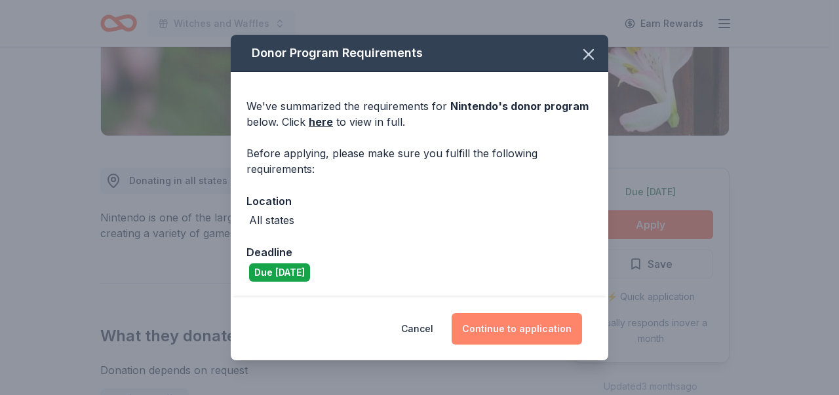
click at [551, 334] on button "Continue to application" at bounding box center [516, 328] width 130 height 31
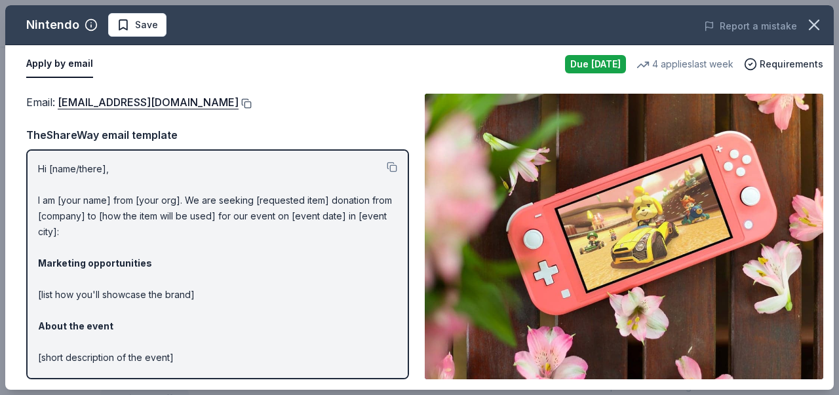
click at [252, 102] on button at bounding box center [245, 103] width 13 height 10
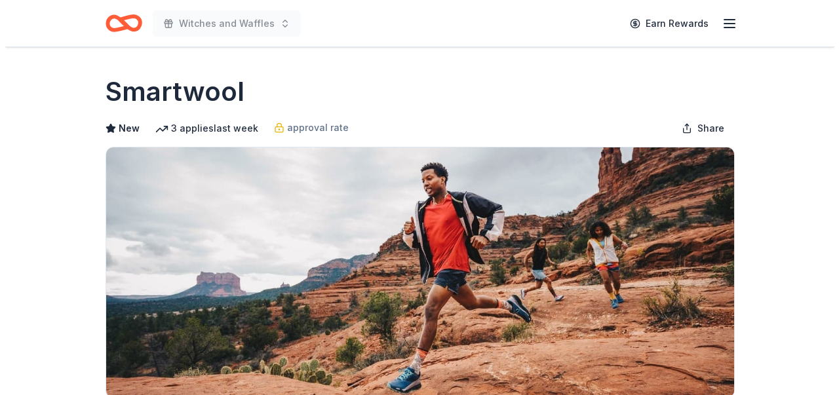
scroll to position [262, 0]
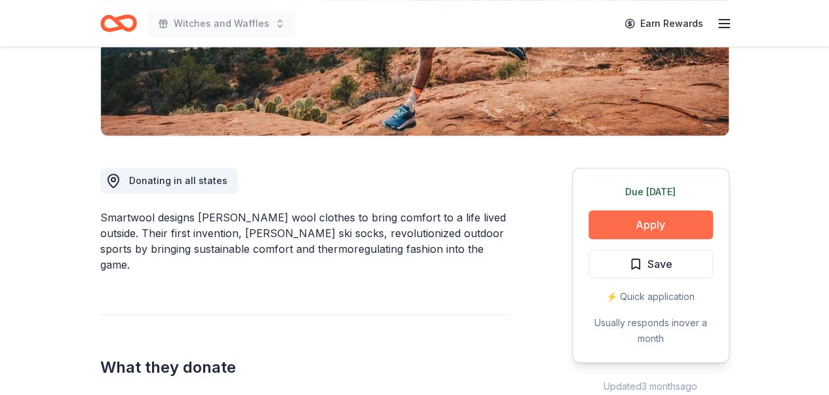
click at [640, 221] on button "Apply" at bounding box center [650, 224] width 124 height 29
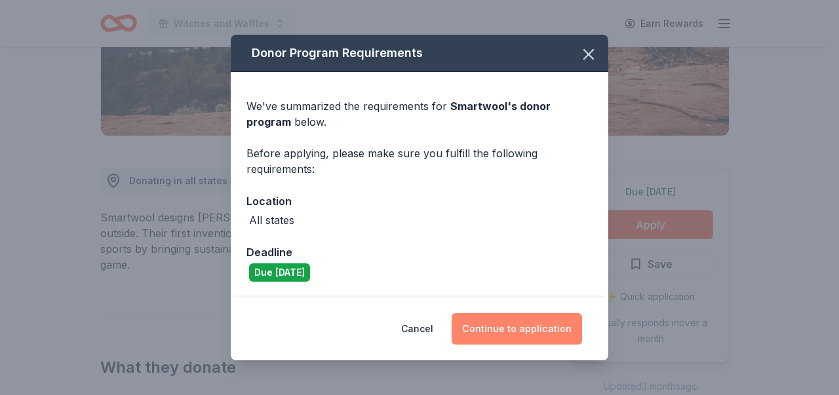
click at [530, 337] on button "Continue to application" at bounding box center [516, 328] width 130 height 31
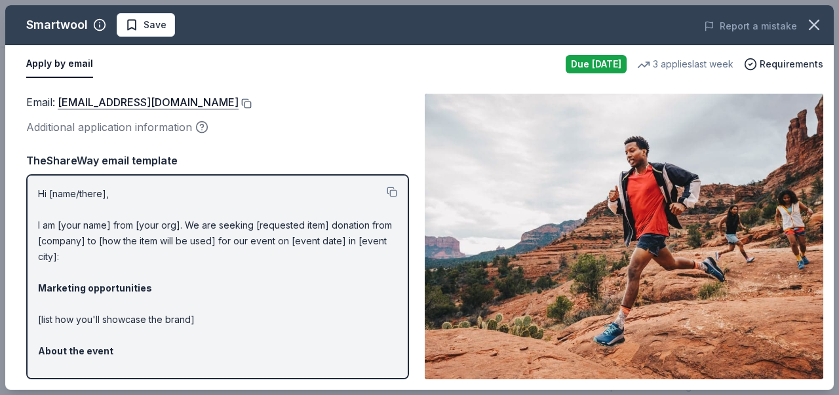
click at [239, 107] on button at bounding box center [245, 103] width 13 height 10
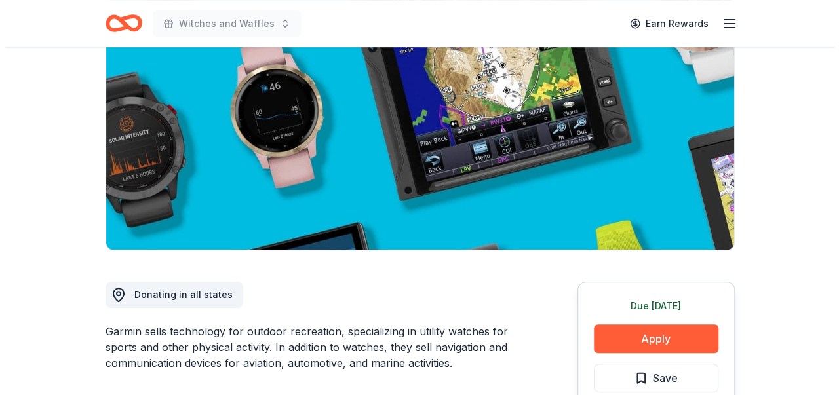
scroll to position [197, 0]
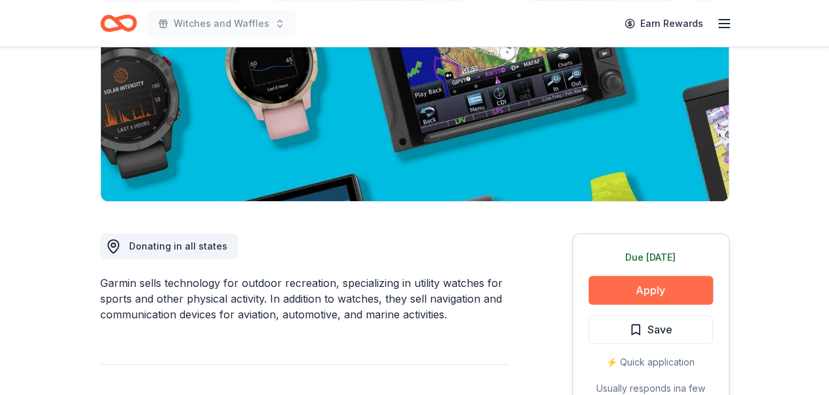
click at [610, 296] on button "Apply" at bounding box center [650, 290] width 124 height 29
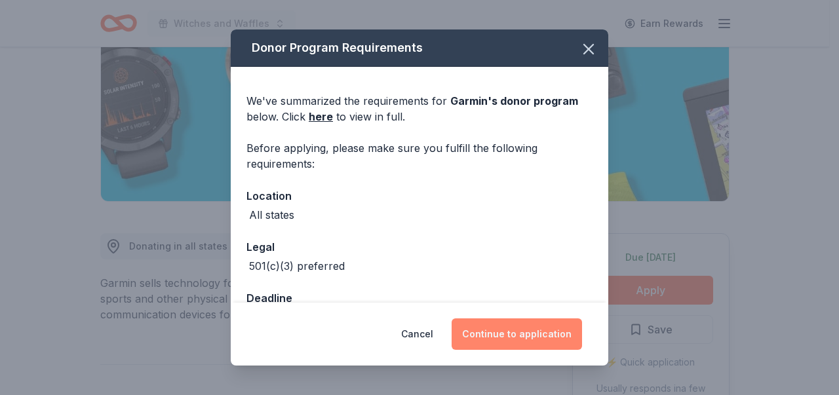
click at [511, 337] on button "Continue to application" at bounding box center [516, 333] width 130 height 31
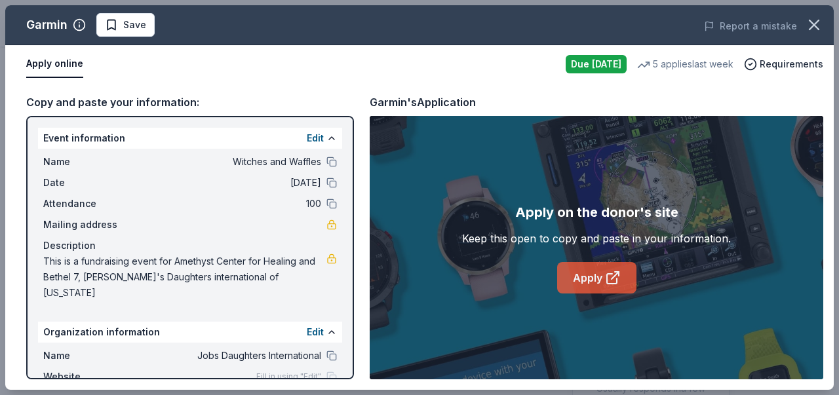
click at [615, 275] on icon at bounding box center [613, 278] width 16 height 16
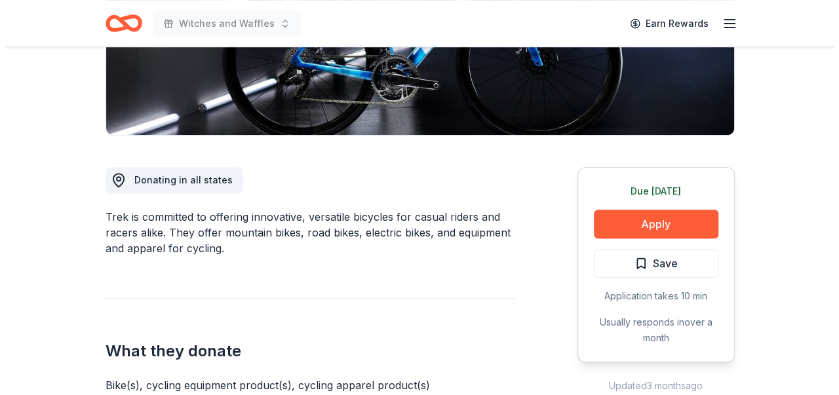
scroll to position [328, 0]
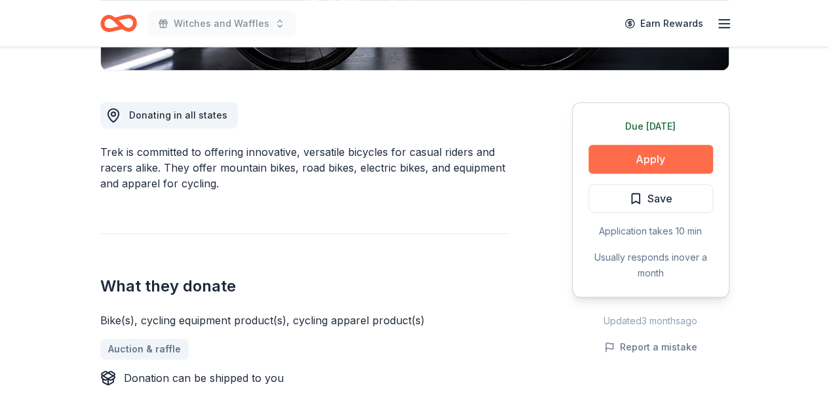
click at [658, 158] on button "Apply" at bounding box center [650, 159] width 124 height 29
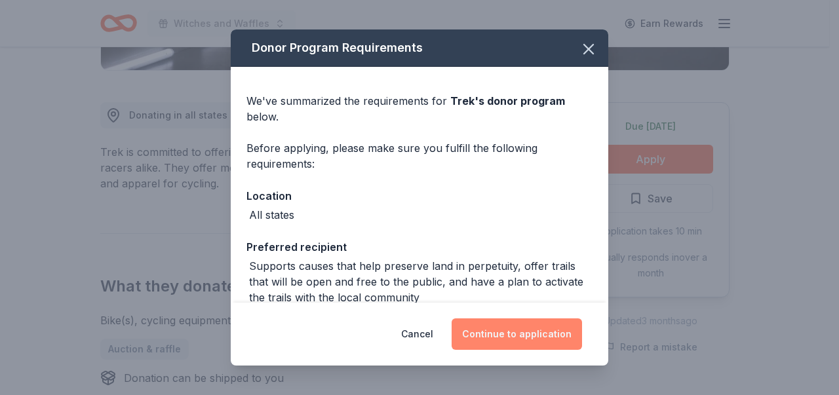
click at [533, 335] on button "Continue to application" at bounding box center [516, 333] width 130 height 31
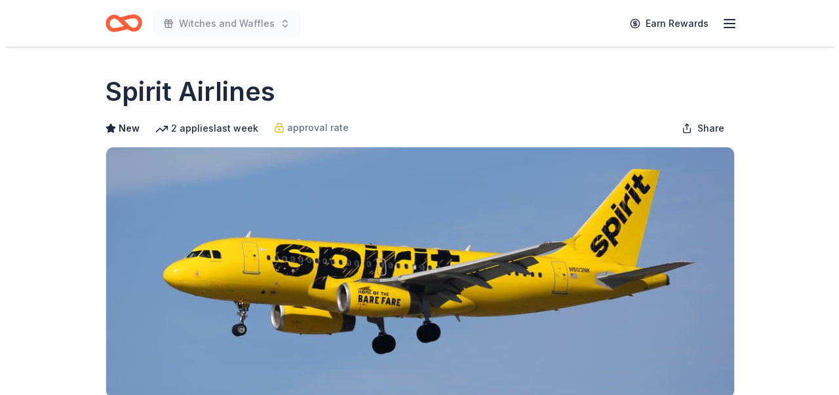
scroll to position [328, 0]
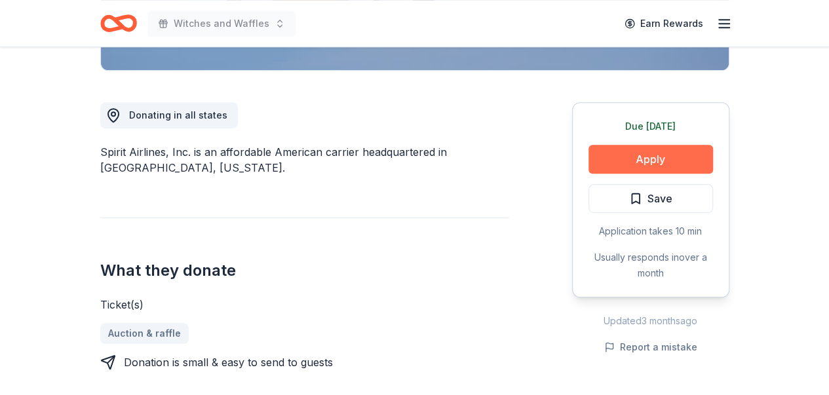
click at [609, 163] on button "Apply" at bounding box center [650, 159] width 124 height 29
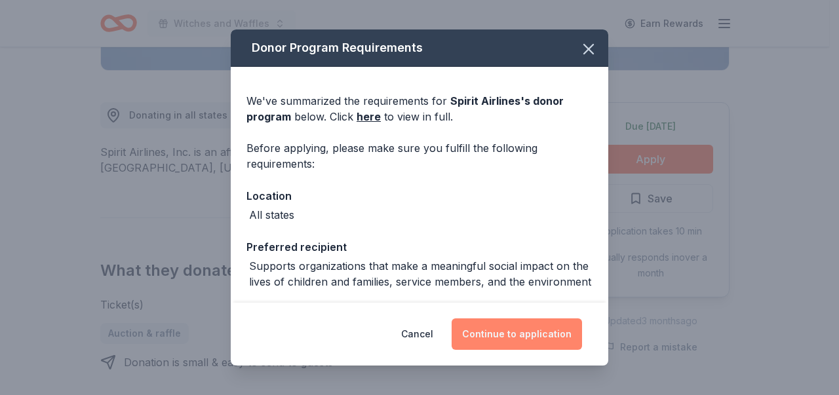
click at [519, 334] on button "Continue to application" at bounding box center [516, 333] width 130 height 31
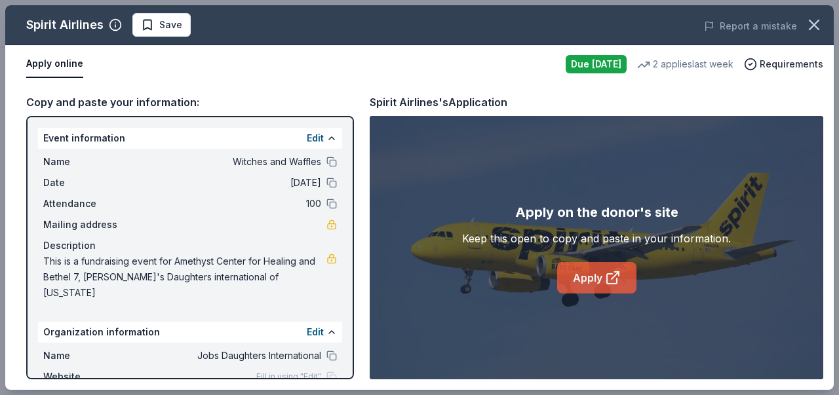
click at [596, 274] on link "Apply" at bounding box center [596, 277] width 79 height 31
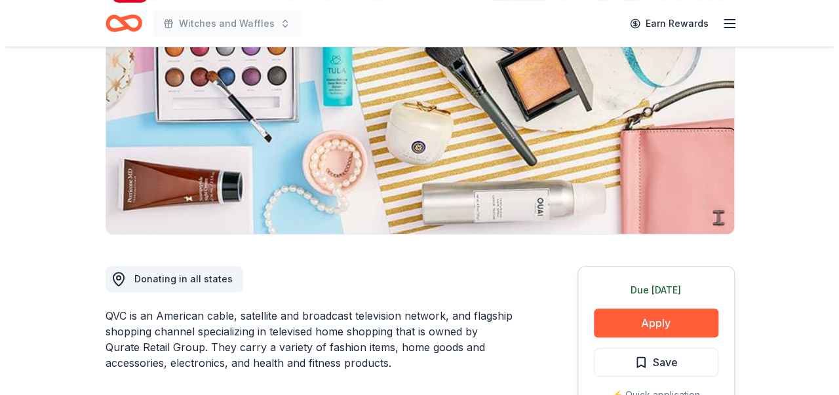
scroll to position [197, 0]
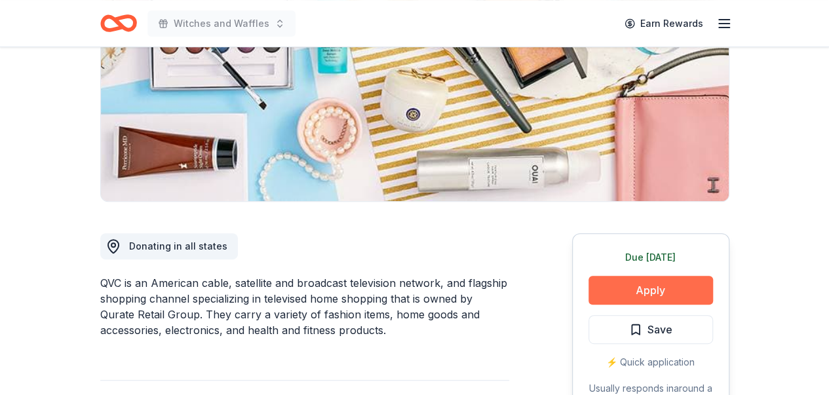
click at [699, 292] on button "Apply" at bounding box center [650, 290] width 124 height 29
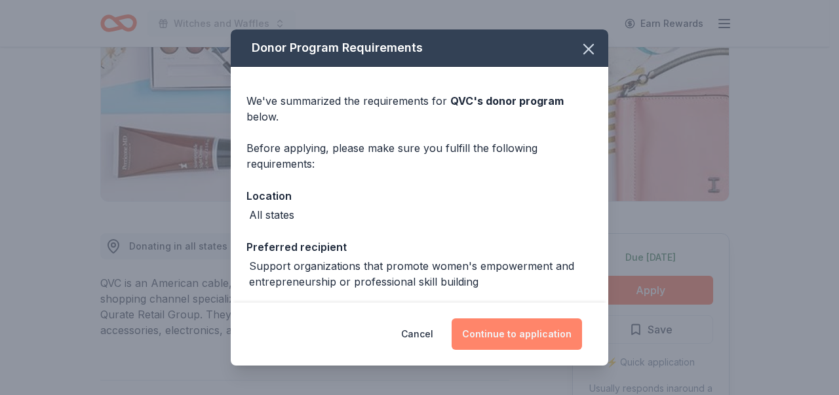
click at [485, 339] on button "Continue to application" at bounding box center [516, 333] width 130 height 31
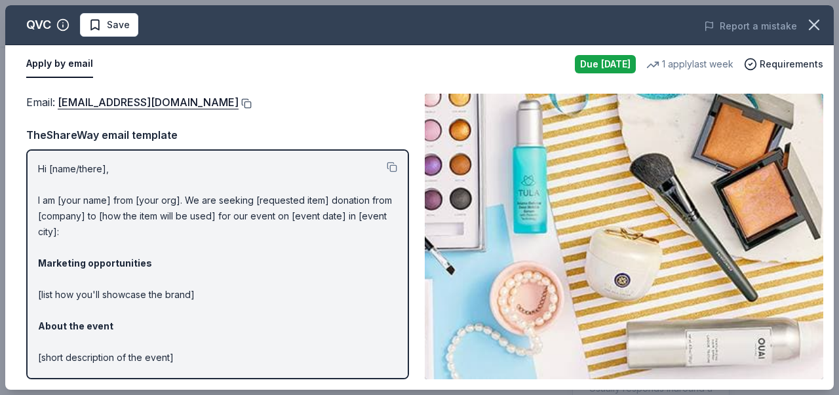
click at [239, 102] on button at bounding box center [245, 103] width 13 height 10
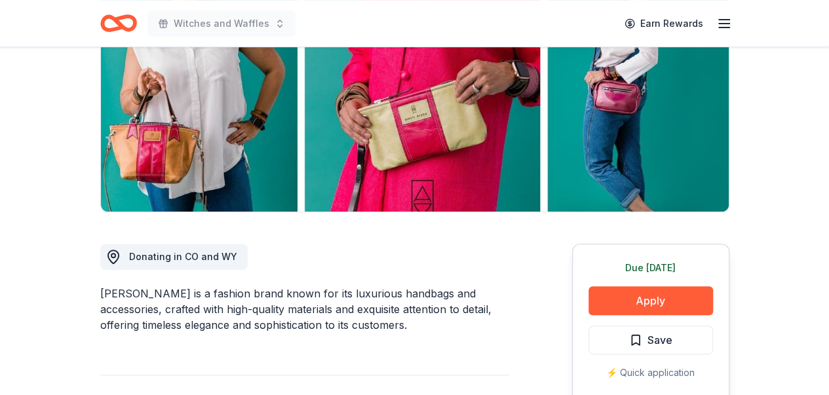
scroll to position [262, 0]
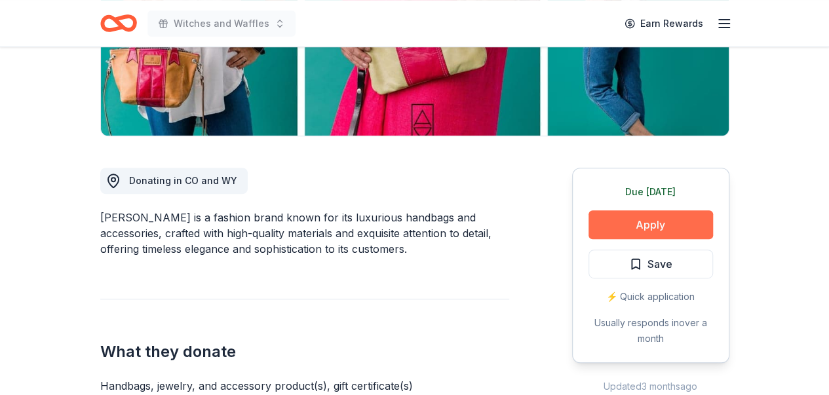
click at [683, 217] on button "Apply" at bounding box center [650, 224] width 124 height 29
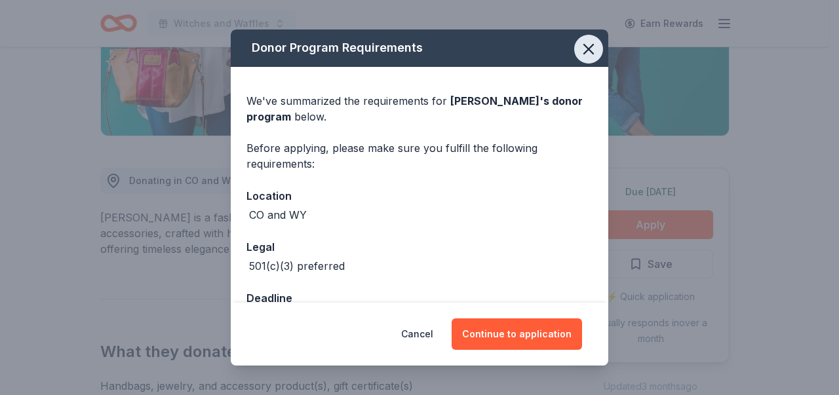
click at [582, 54] on icon "button" at bounding box center [588, 49] width 18 height 18
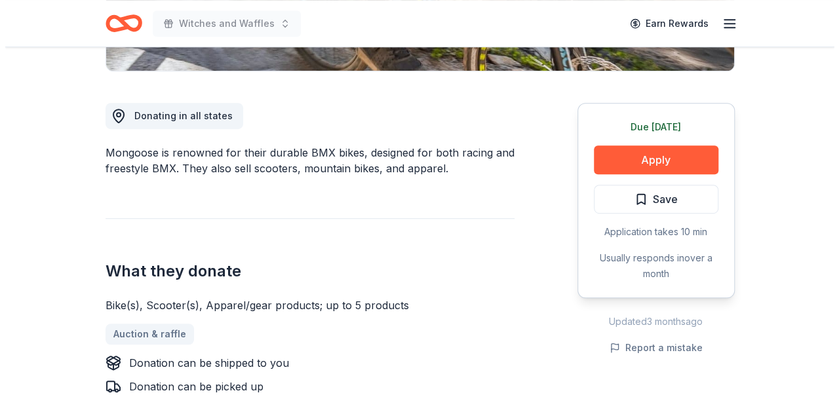
scroll to position [328, 0]
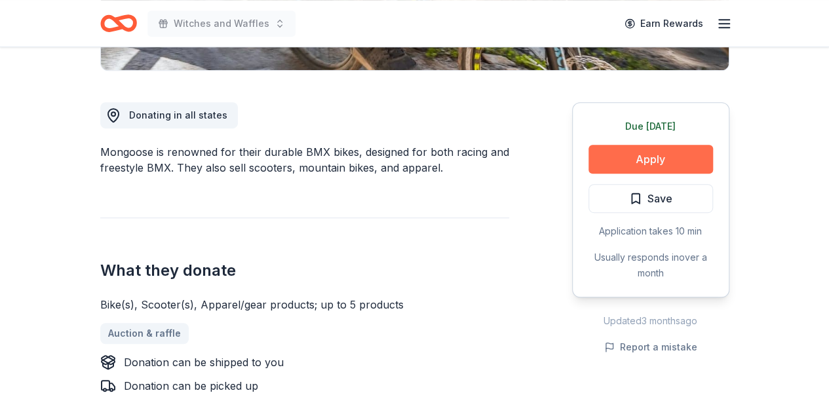
click at [667, 161] on button "Apply" at bounding box center [650, 159] width 124 height 29
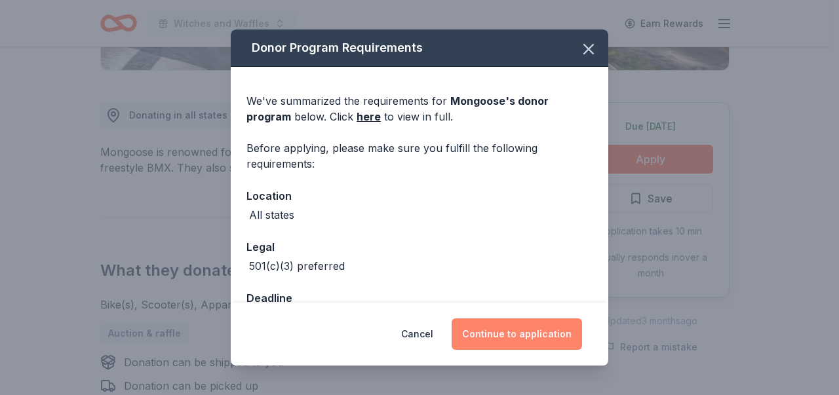
click at [509, 329] on button "Continue to application" at bounding box center [516, 333] width 130 height 31
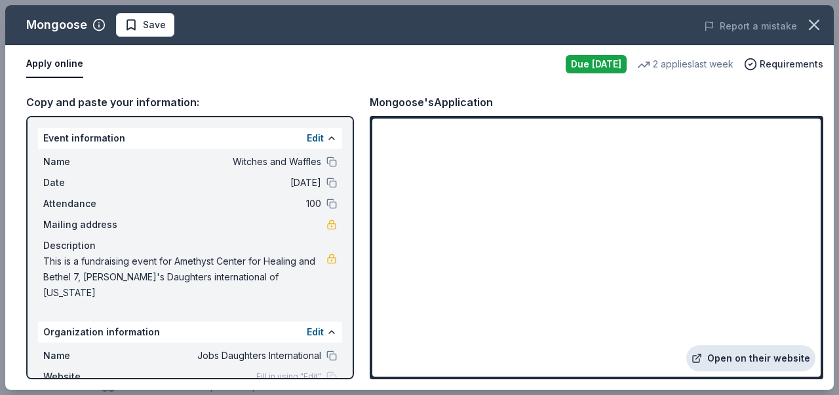
click at [747, 367] on link "Open on their website" at bounding box center [750, 358] width 129 height 26
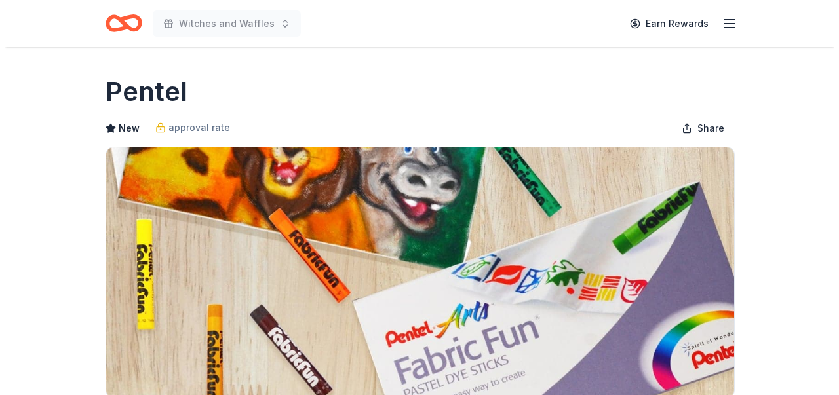
scroll to position [262, 0]
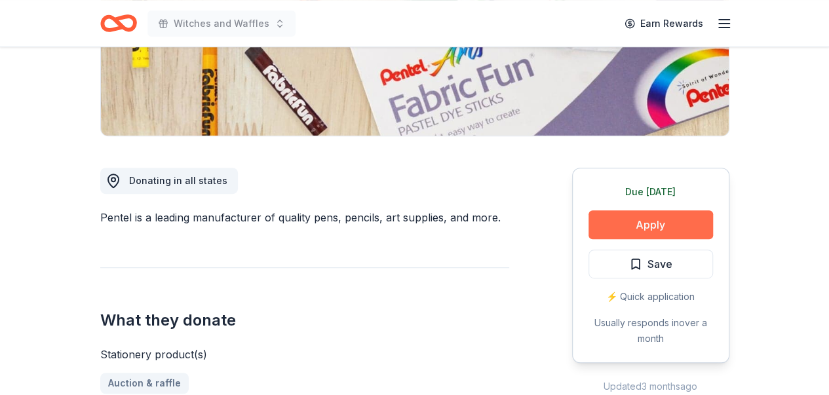
click at [679, 223] on button "Apply" at bounding box center [650, 224] width 124 height 29
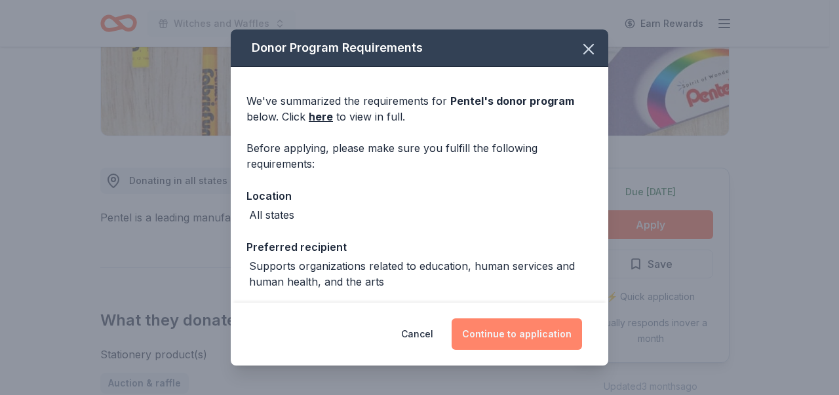
click at [474, 337] on button "Continue to application" at bounding box center [516, 333] width 130 height 31
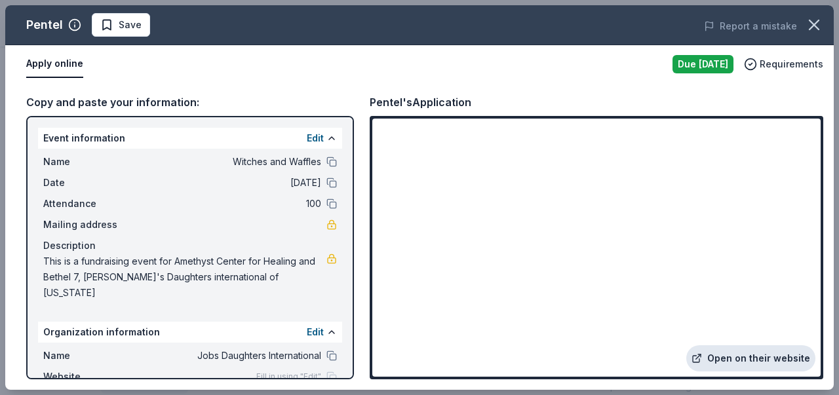
click at [752, 364] on link "Open on their website" at bounding box center [750, 358] width 129 height 26
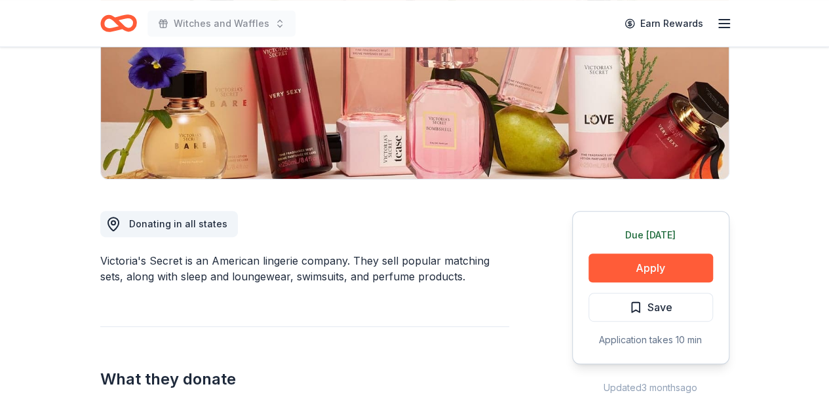
scroll to position [262, 0]
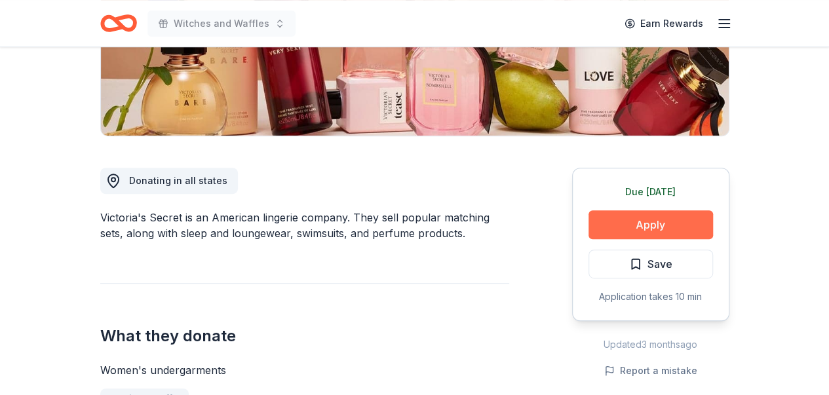
click at [672, 222] on button "Apply" at bounding box center [650, 224] width 124 height 29
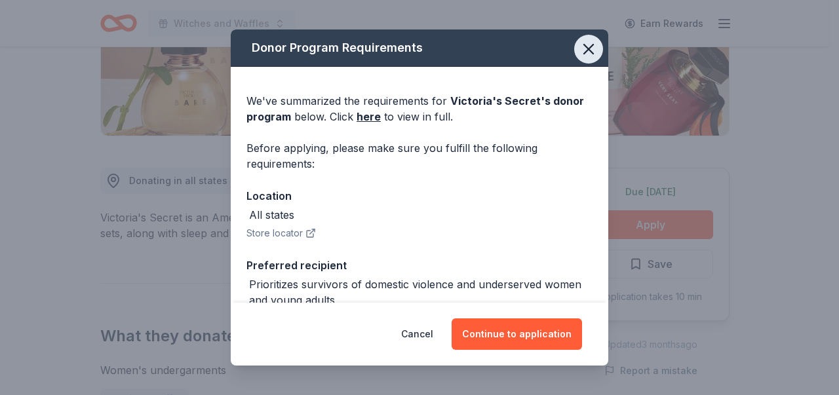
click at [584, 49] on icon "button" at bounding box center [588, 49] width 9 height 9
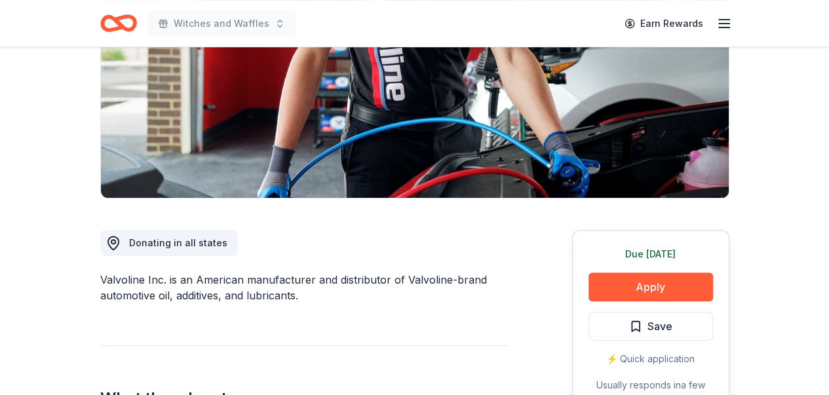
scroll to position [262, 0]
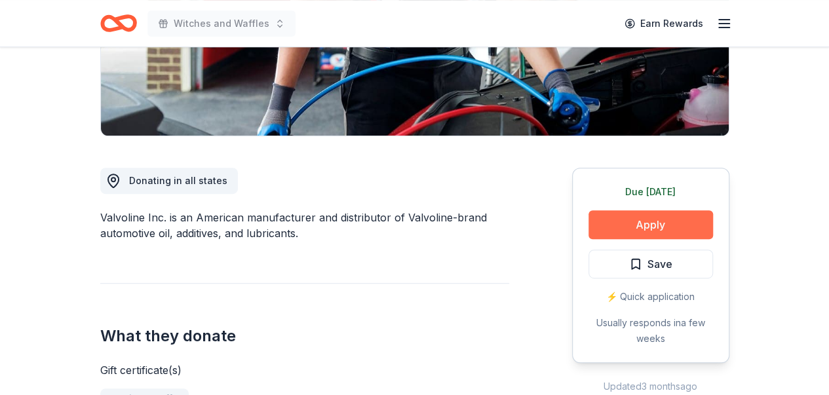
click at [643, 221] on button "Apply" at bounding box center [650, 224] width 124 height 29
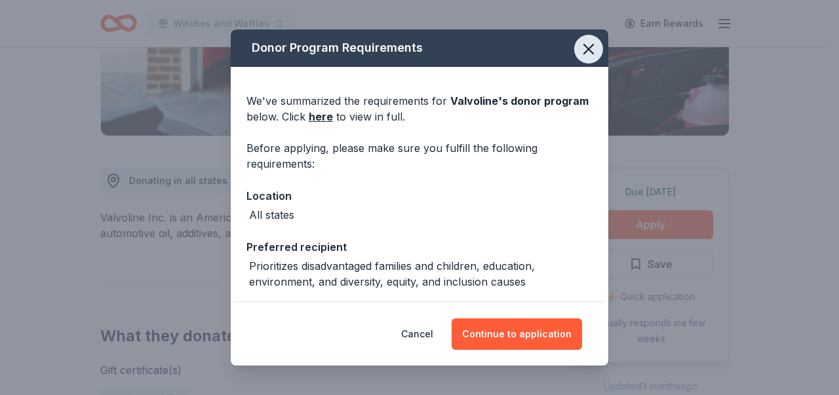
click at [579, 45] on icon "button" at bounding box center [588, 49] width 18 height 18
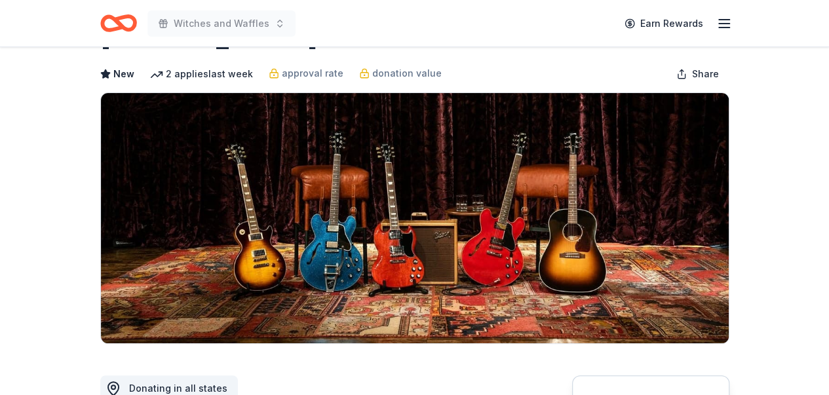
scroll to position [197, 0]
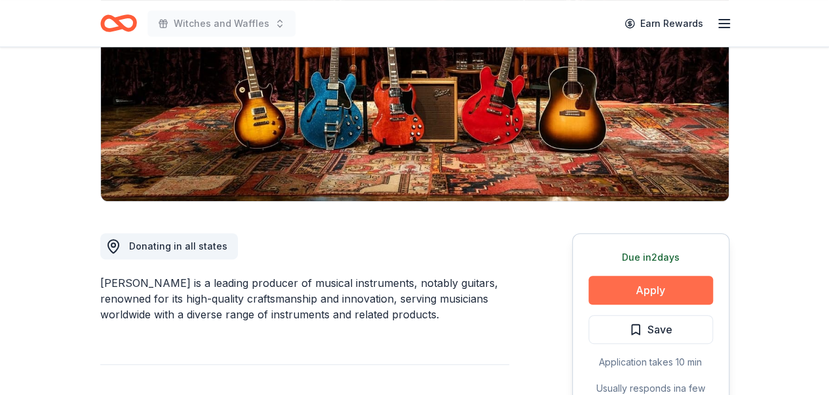
click at [636, 292] on button "Apply" at bounding box center [650, 290] width 124 height 29
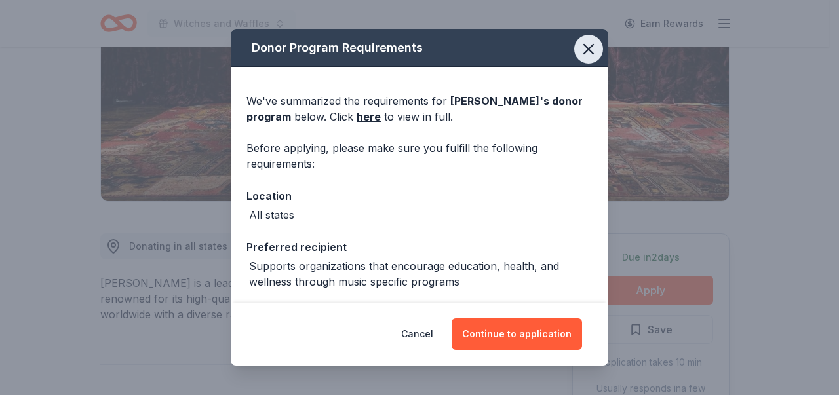
click at [579, 44] on icon "button" at bounding box center [588, 49] width 18 height 18
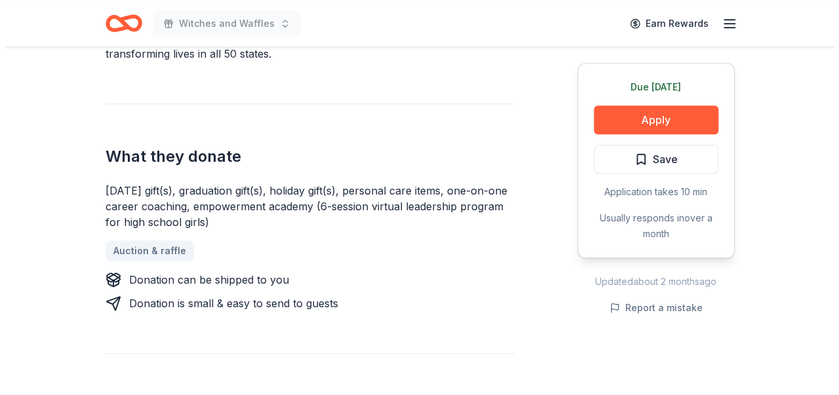
scroll to position [459, 0]
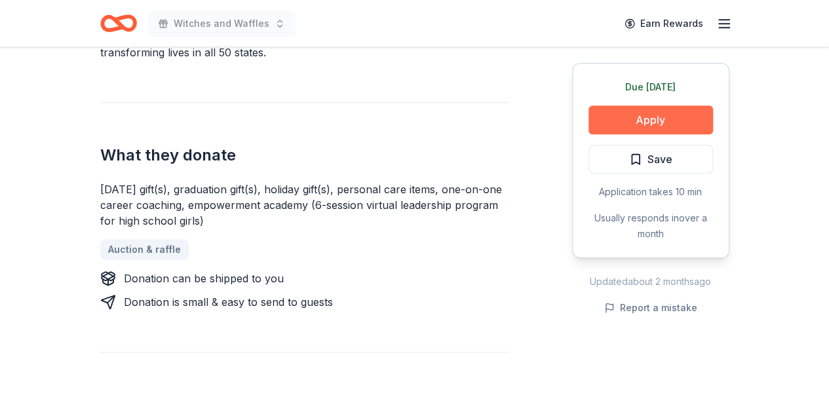
click at [661, 117] on button "Apply" at bounding box center [650, 119] width 124 height 29
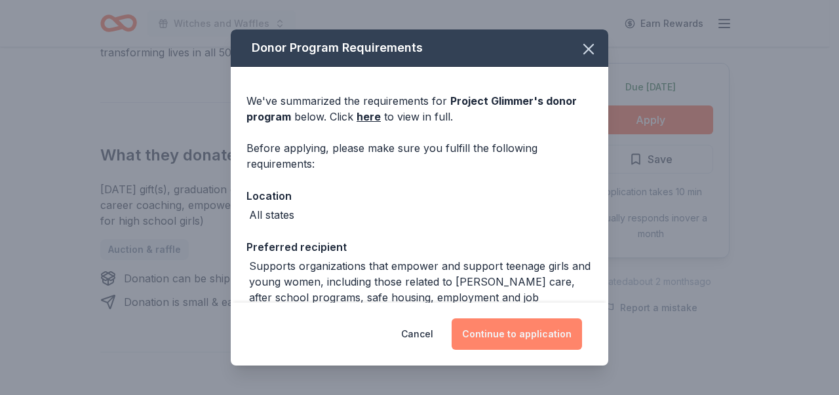
click at [519, 334] on button "Continue to application" at bounding box center [516, 333] width 130 height 31
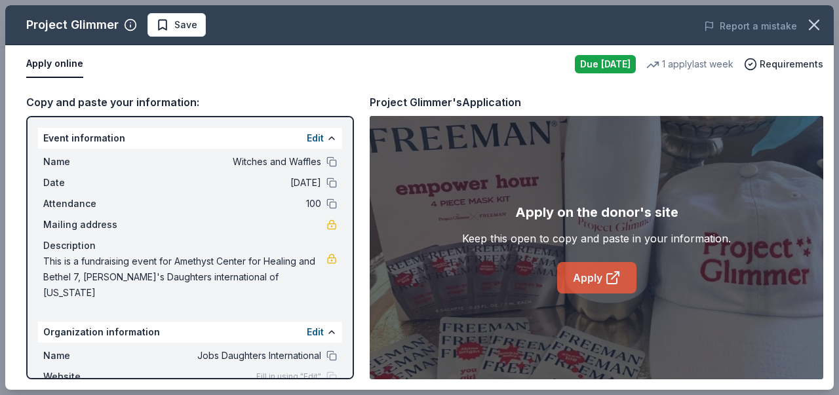
click at [597, 278] on link "Apply" at bounding box center [596, 277] width 79 height 31
